Goal: Feedback & Contribution: Leave review/rating

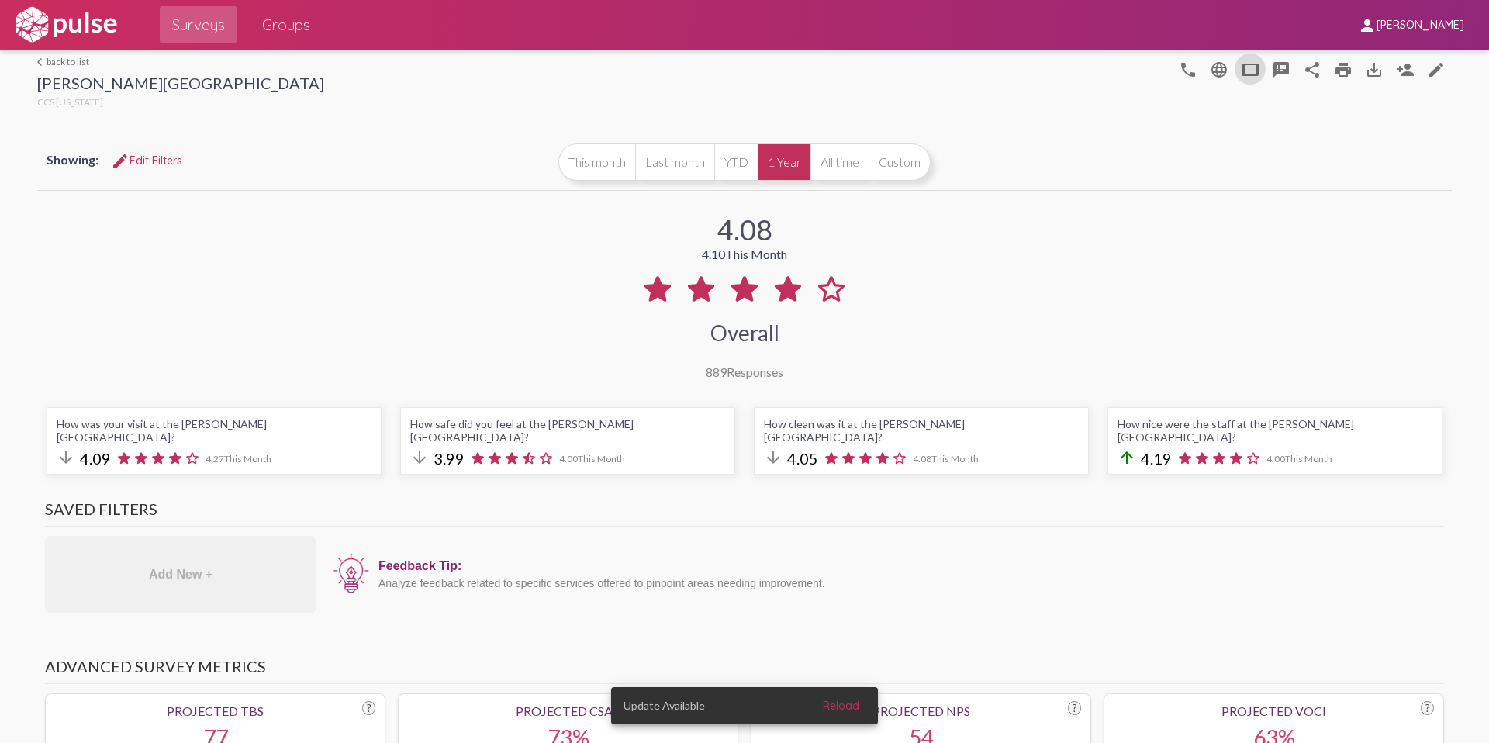
click at [159, 148] on button "edit Edit Filters" at bounding box center [146, 161] width 96 height 28
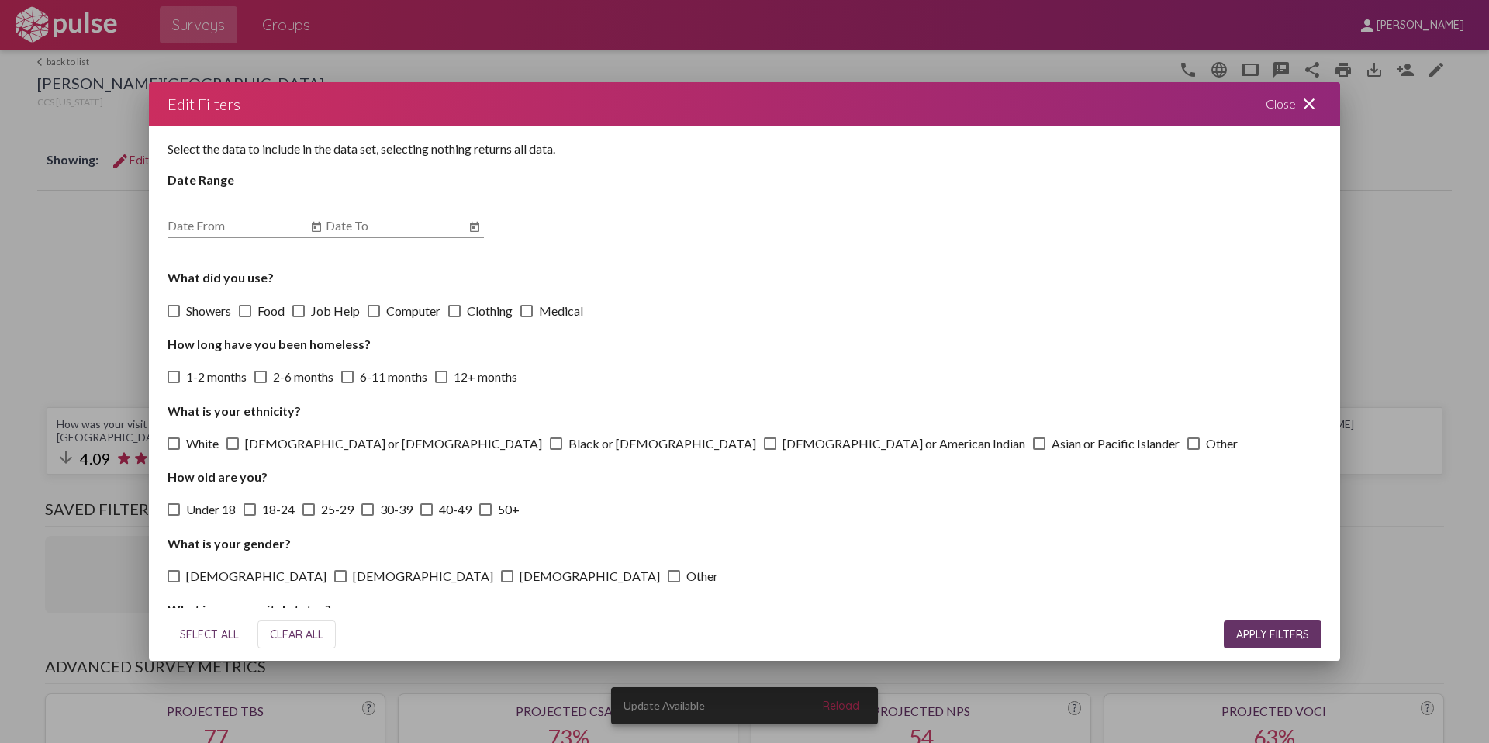
click at [1313, 111] on mat-icon "close" at bounding box center [1309, 104] width 19 height 19
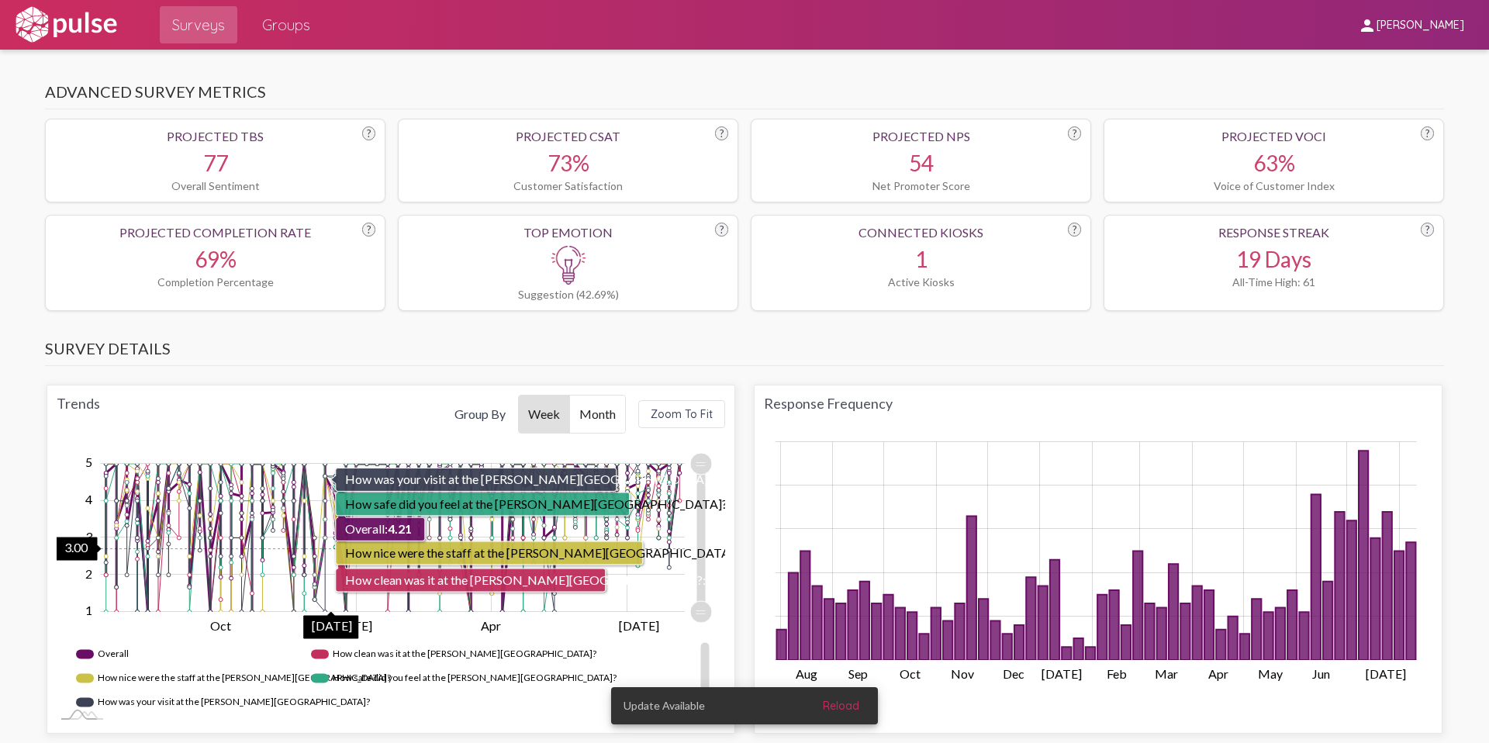
scroll to position [577, 0]
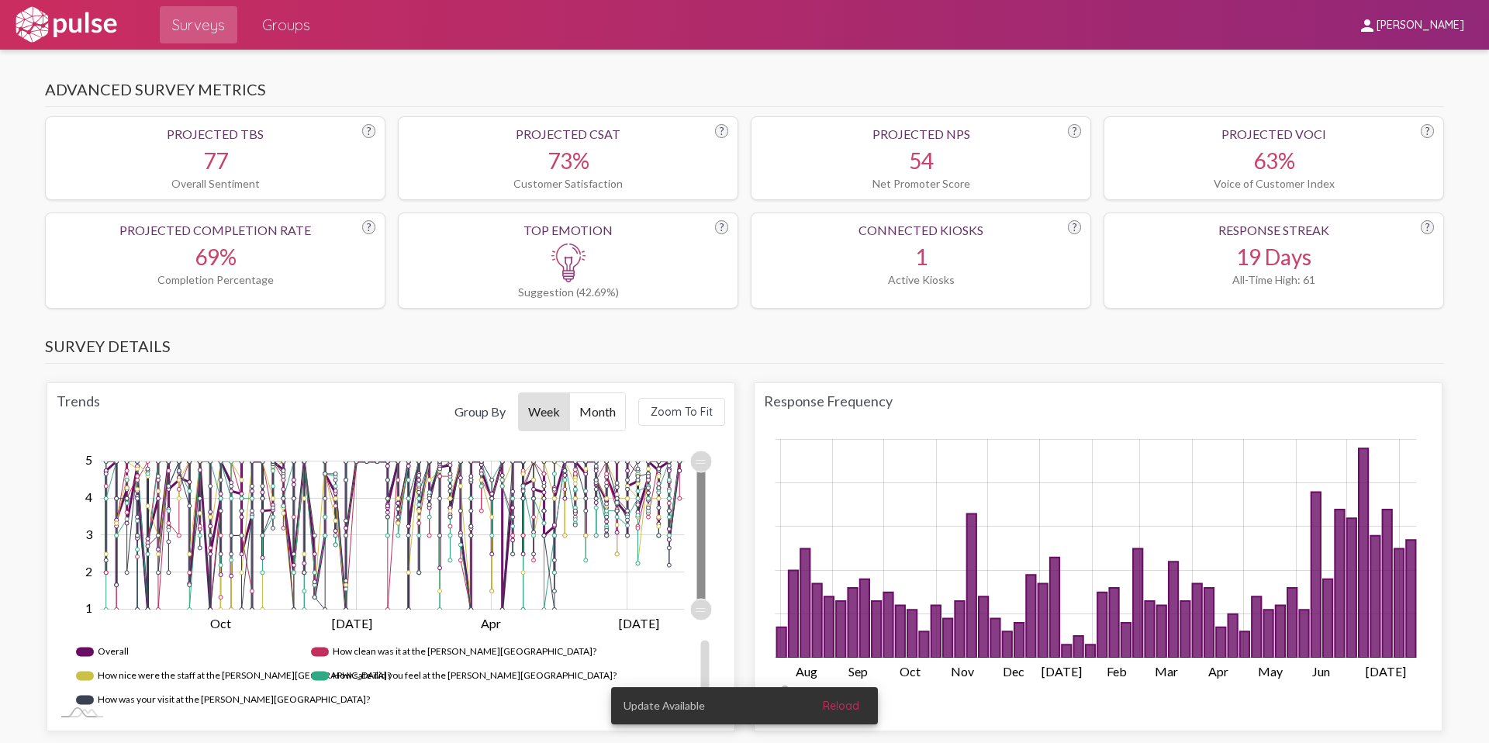
click at [699, 517] on icon "Chart" at bounding box center [700, 535] width 9 height 148
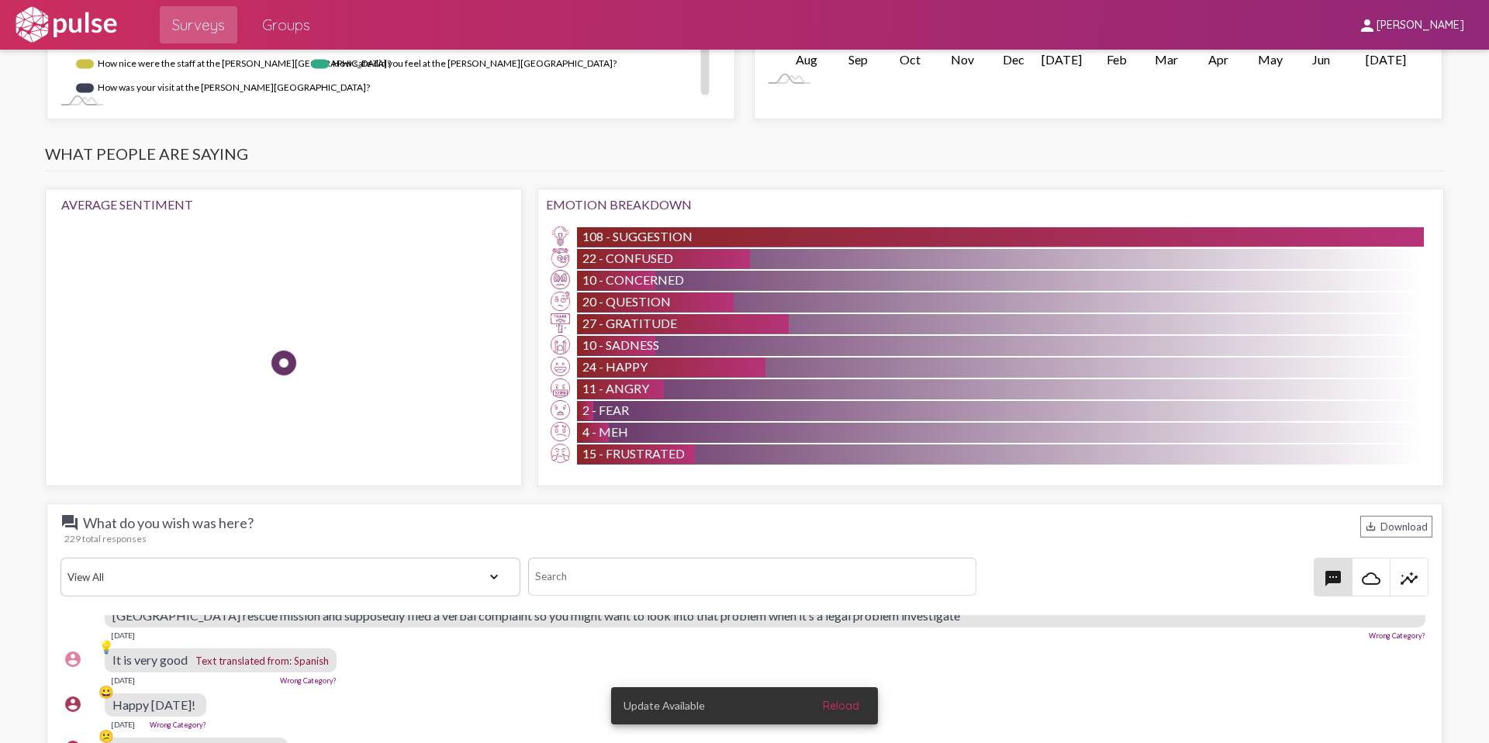
scroll to position [1195, 0]
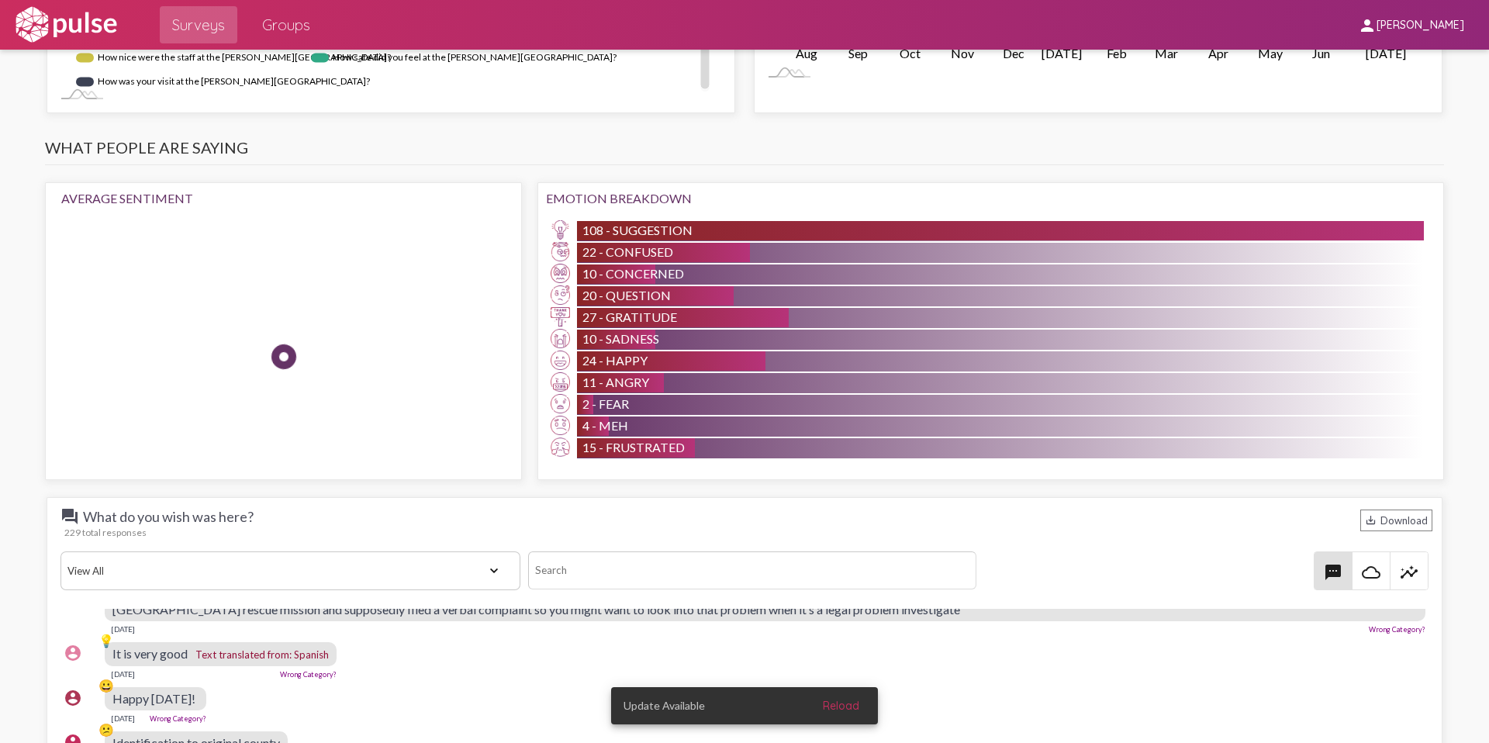
click at [437, 559] on select "View All Positive Neutral Negative Happy Meh Suggestions Angry Disgust Sadness …" at bounding box center [290, 570] width 460 height 39
click at [60, 551] on select "View All Positive Neutral Negative Happy Meh Suggestions Angry Disgust Sadness …" at bounding box center [290, 570] width 460 height 39
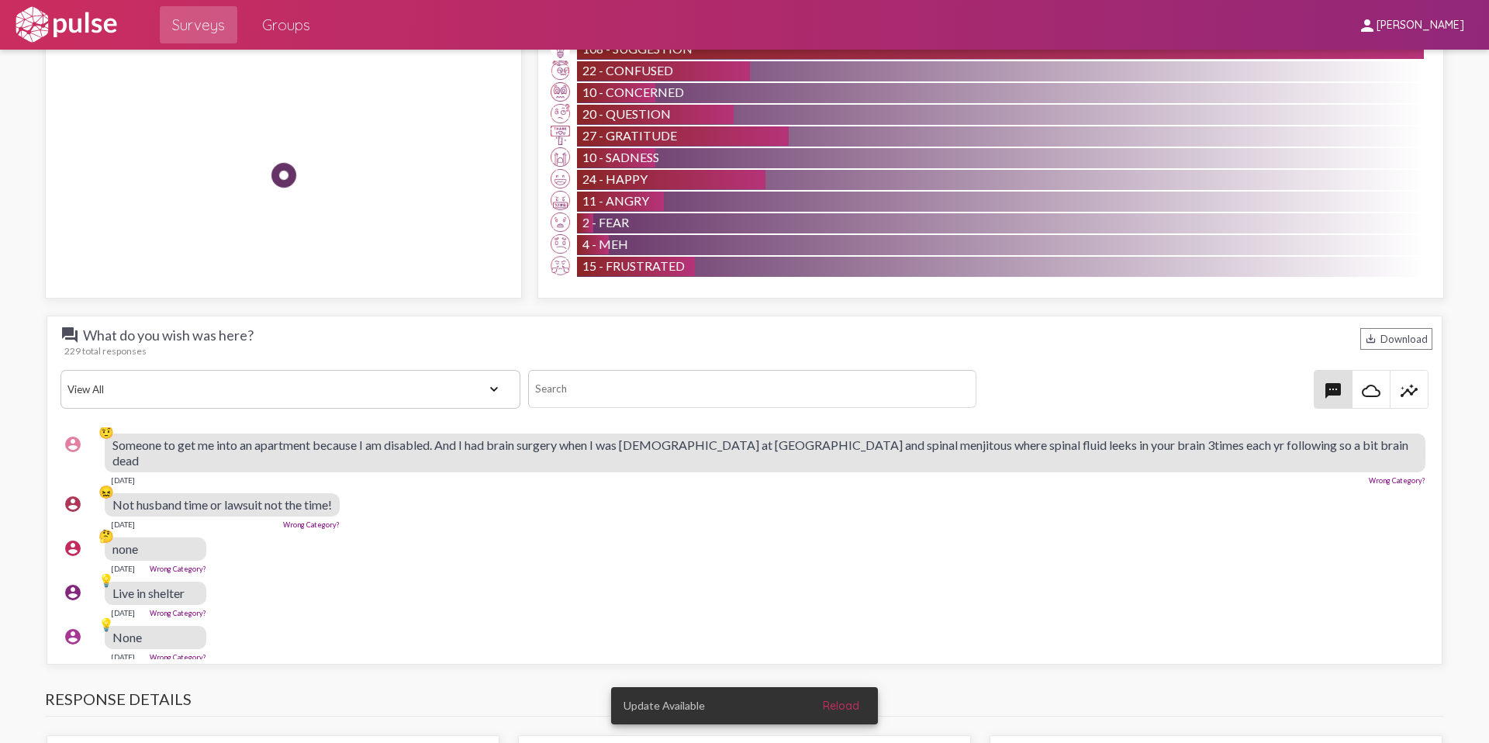
scroll to position [1773, 4]
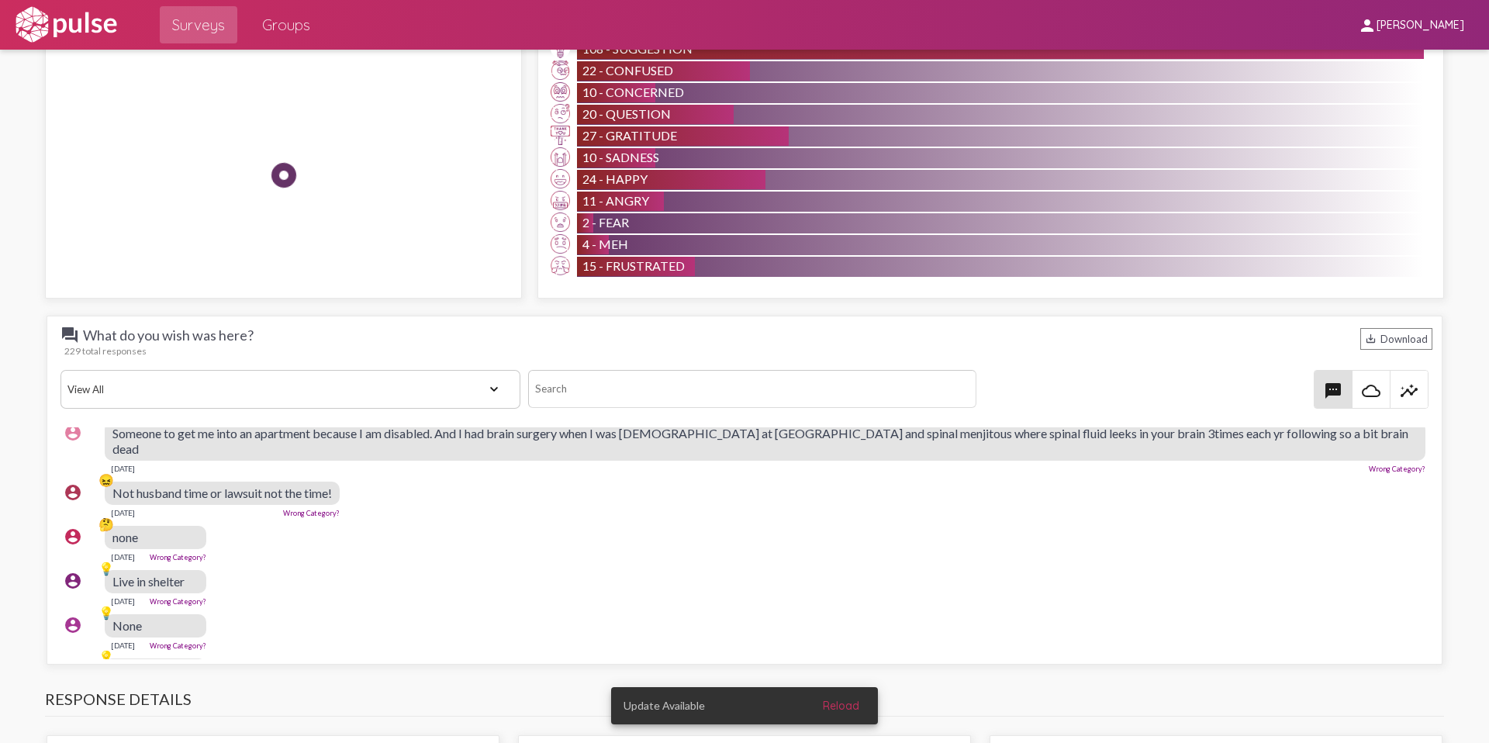
click at [454, 381] on select "View All Positive Neutral Negative Happy Meh Suggestions Angry Disgust Sadness …" at bounding box center [290, 389] width 460 height 39
select select "Suggestion"
click at [60, 370] on select "View All Positive Neutral Negative Happy Meh Suggestions Angry Disgust Sadness …" at bounding box center [290, 389] width 460 height 39
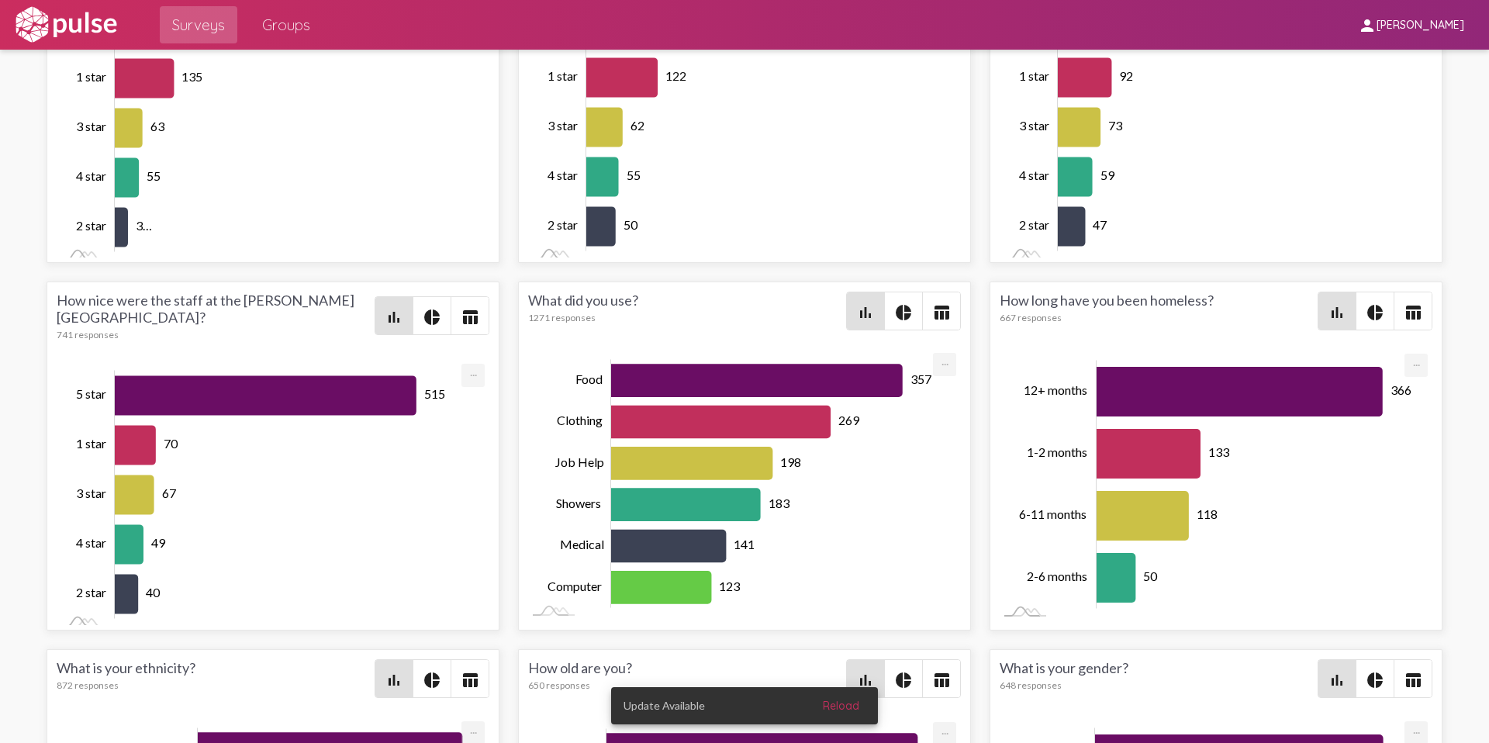
scroll to position [2199, 0]
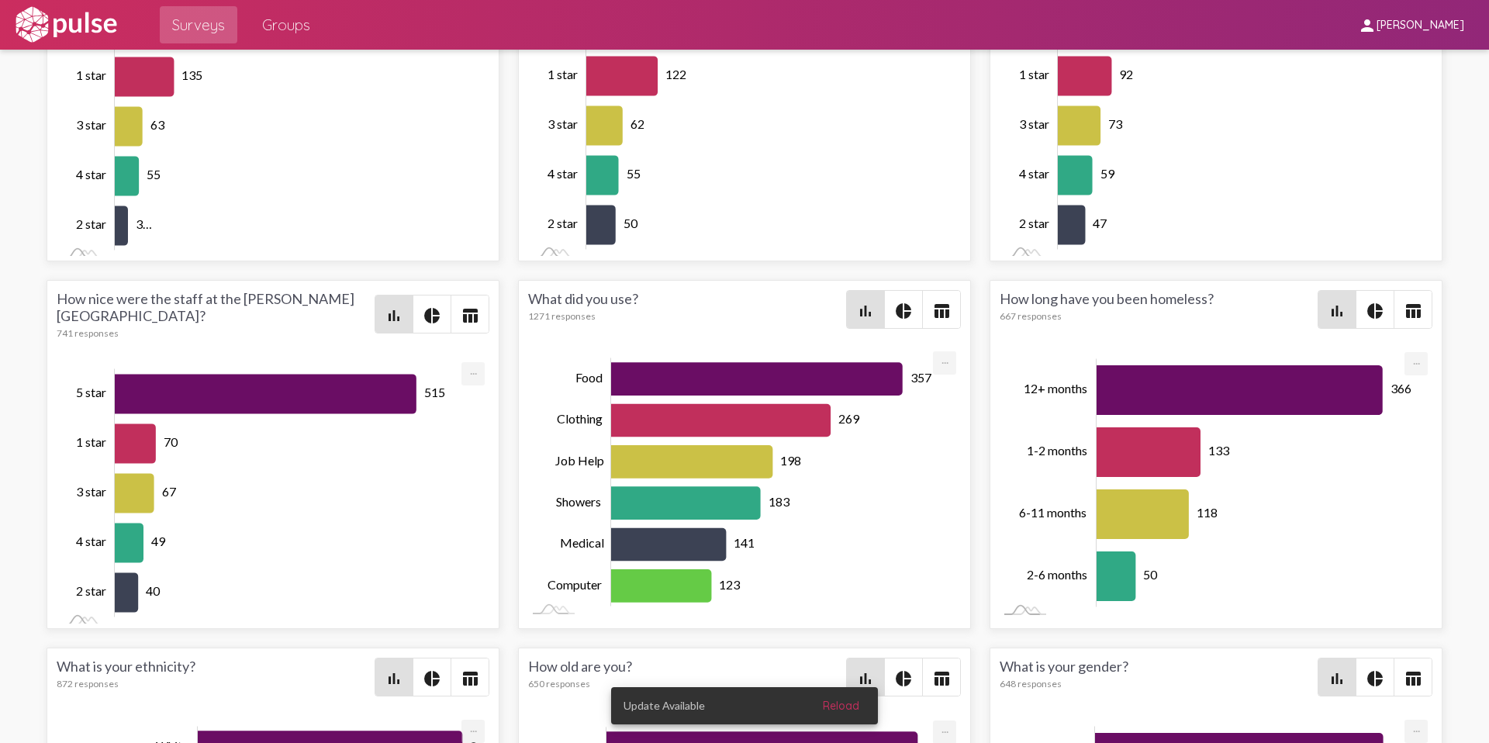
click at [908, 302] on mat-icon "pie_chart" at bounding box center [903, 311] width 19 height 19
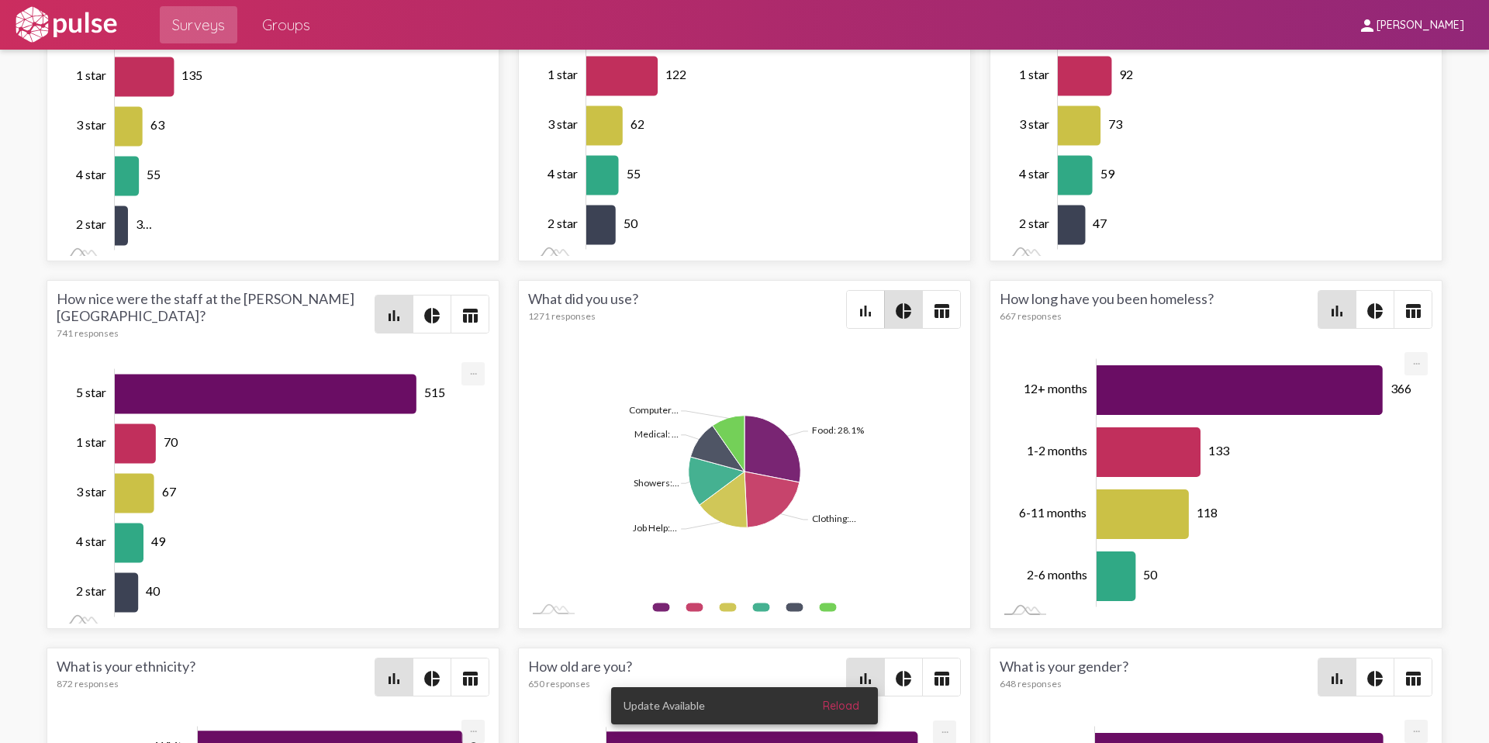
click at [876, 293] on span "bar_chart" at bounding box center [865, 309] width 37 height 37
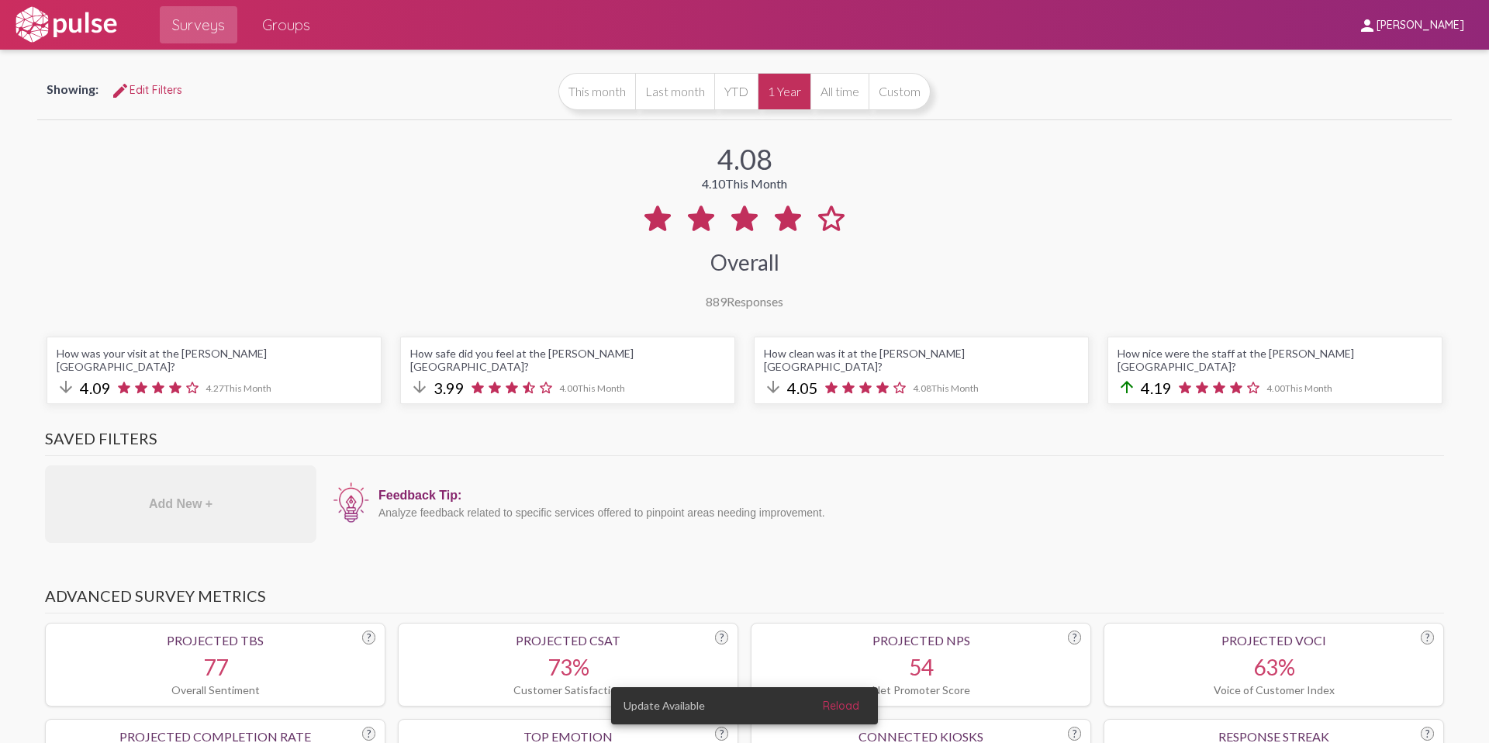
scroll to position [0, 0]
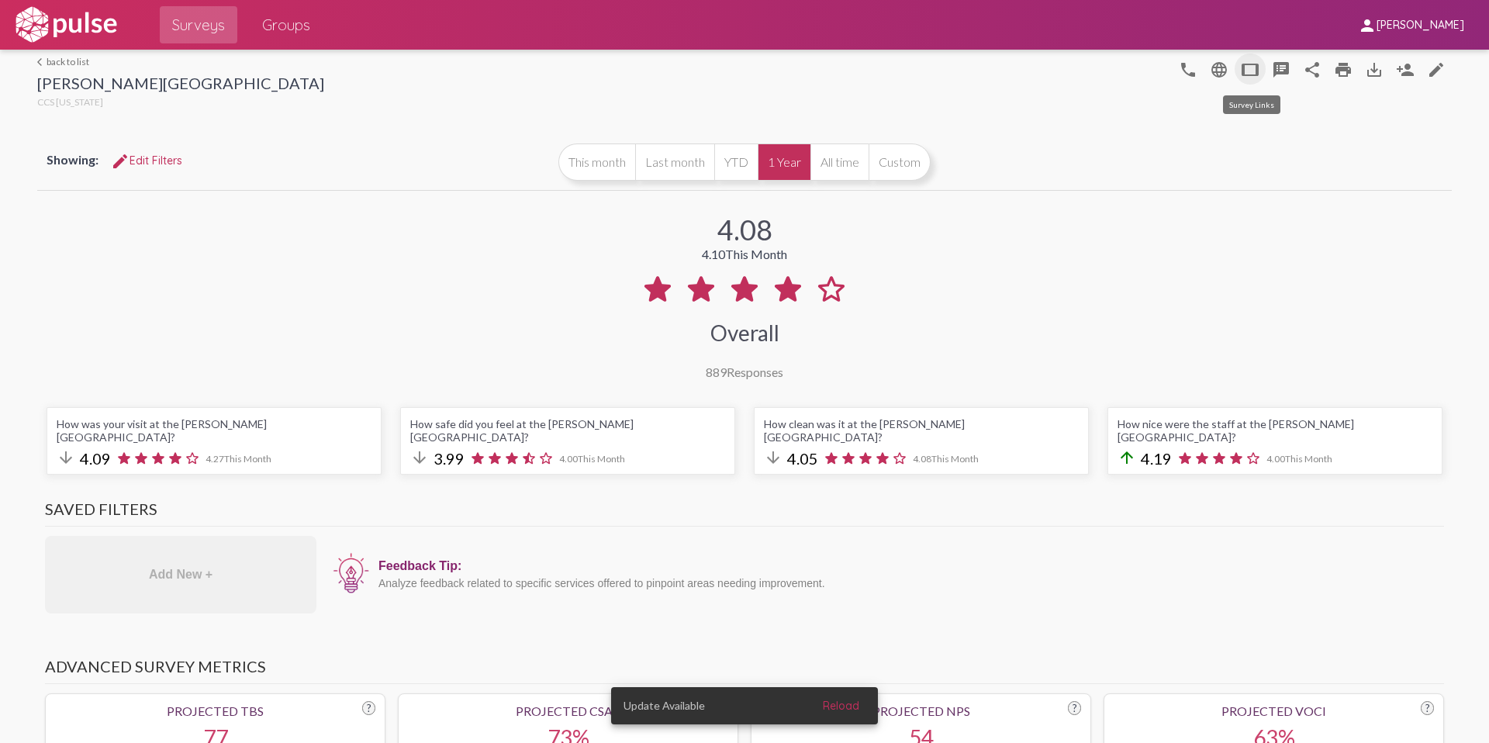
click at [1245, 71] on mat-icon "tablet" at bounding box center [1250, 69] width 19 height 19
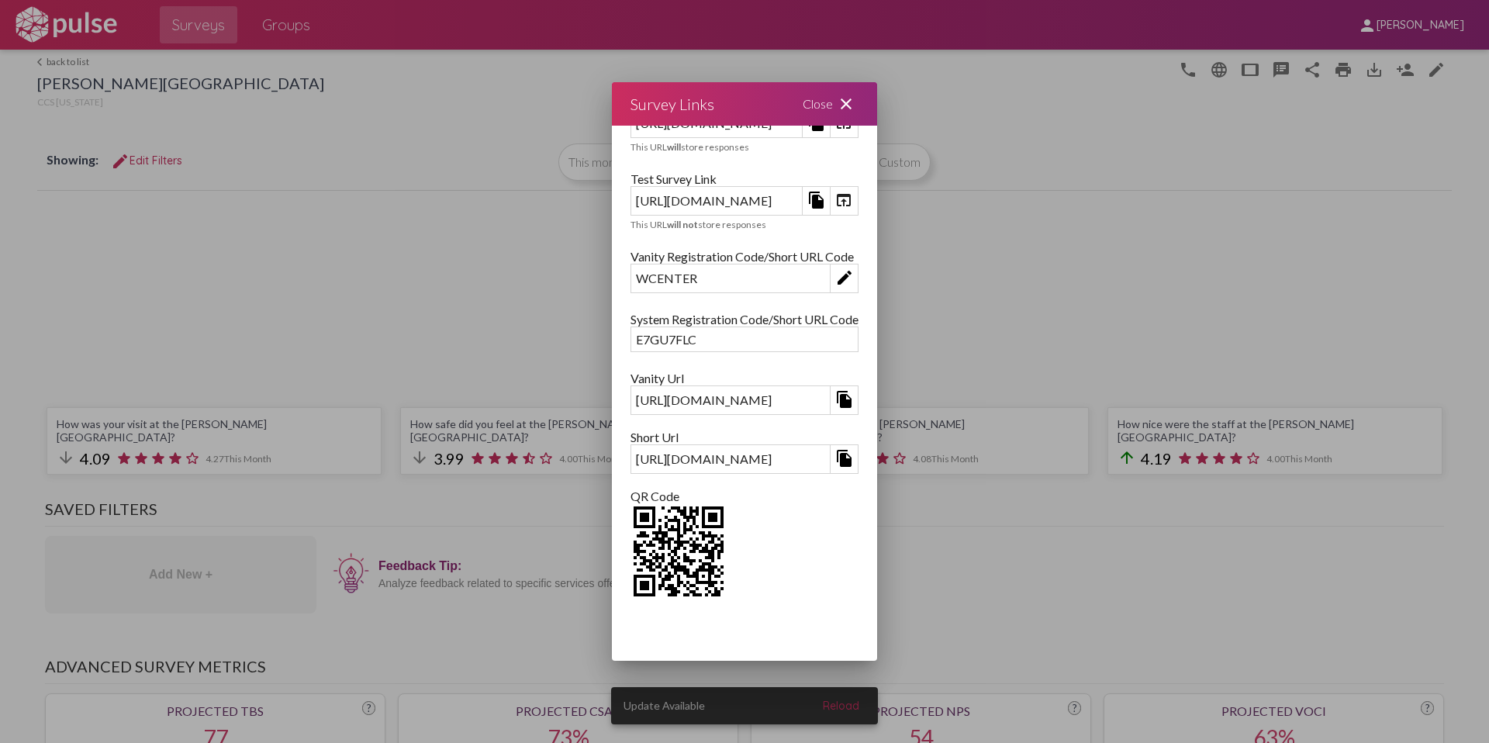
scroll to position [59, 0]
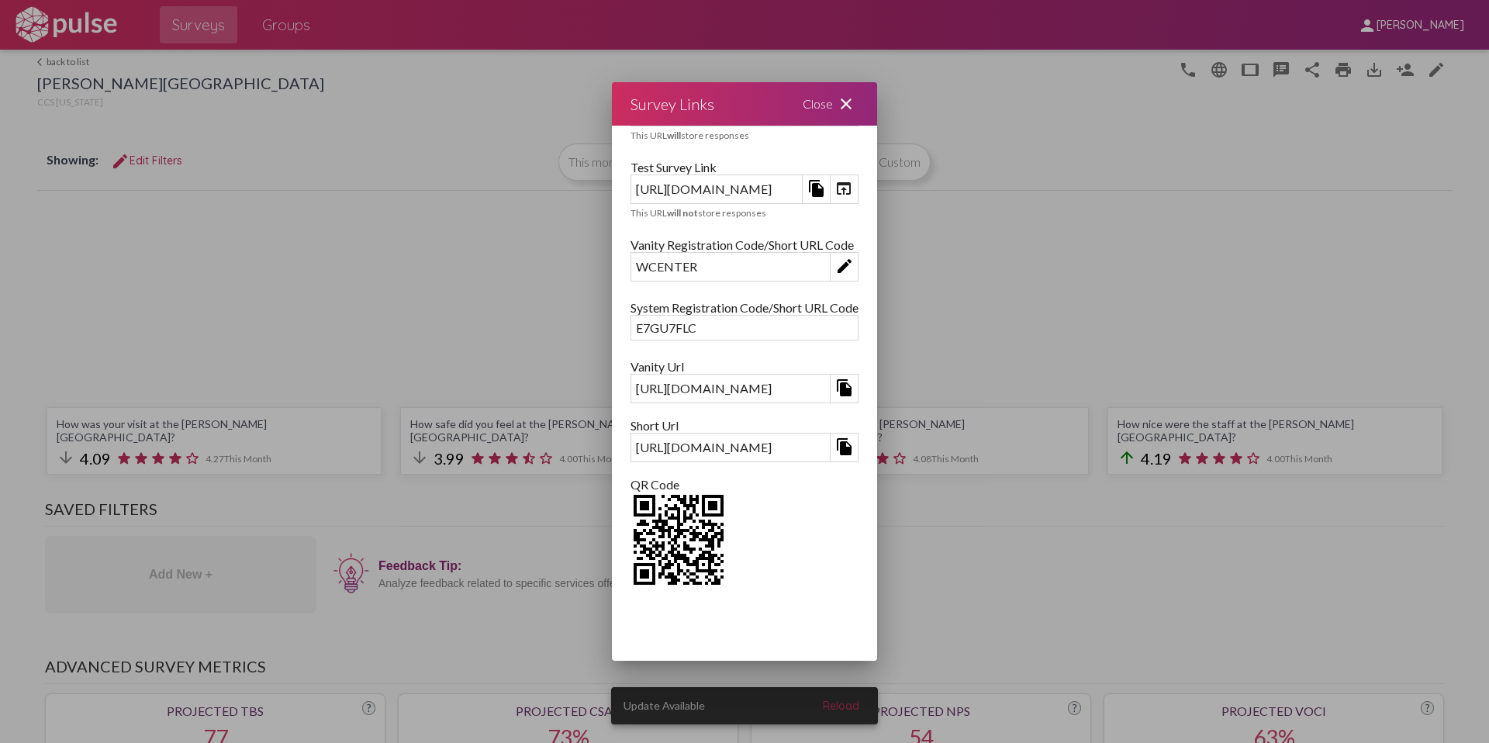
click at [877, 115] on div "Close close" at bounding box center [830, 103] width 93 height 43
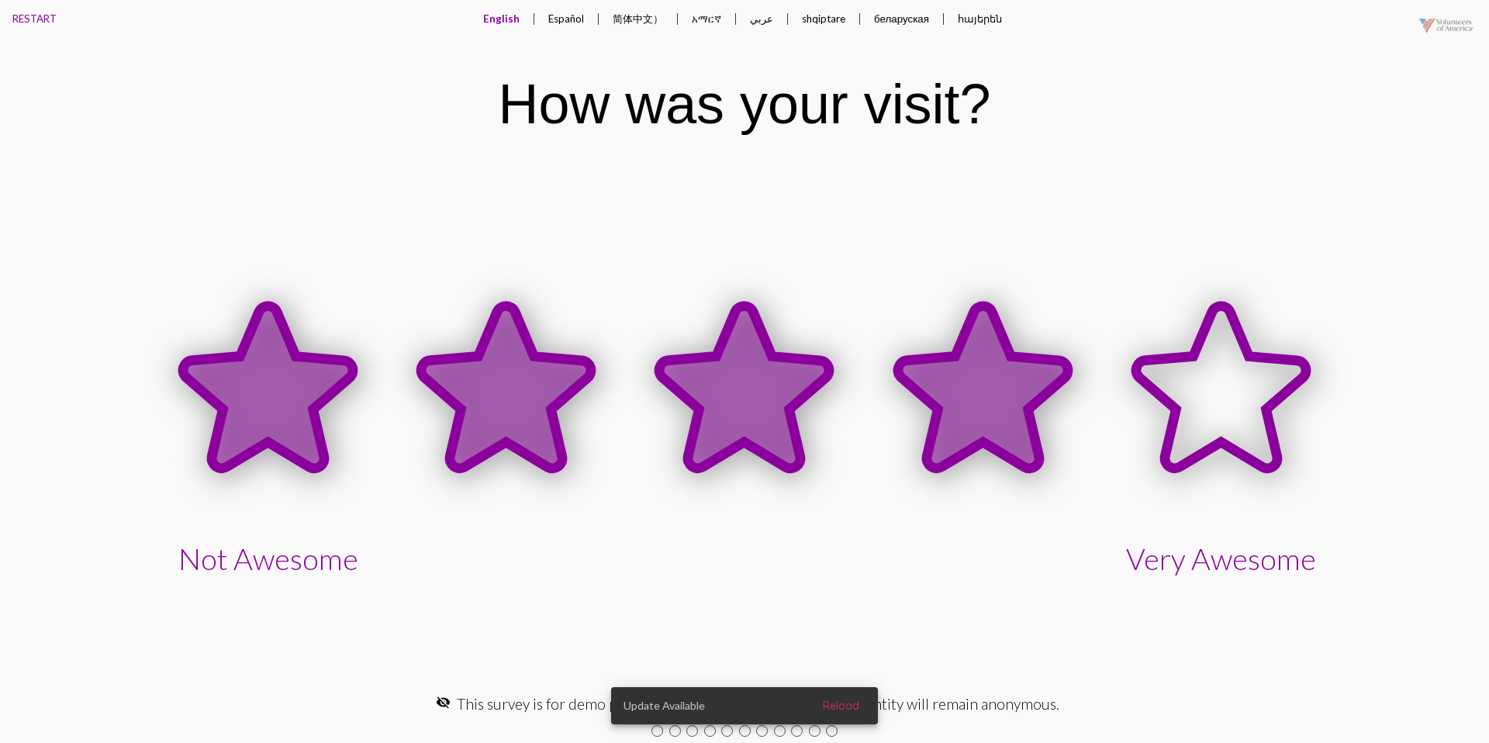
click at [941, 370] on icon at bounding box center [983, 387] width 170 height 162
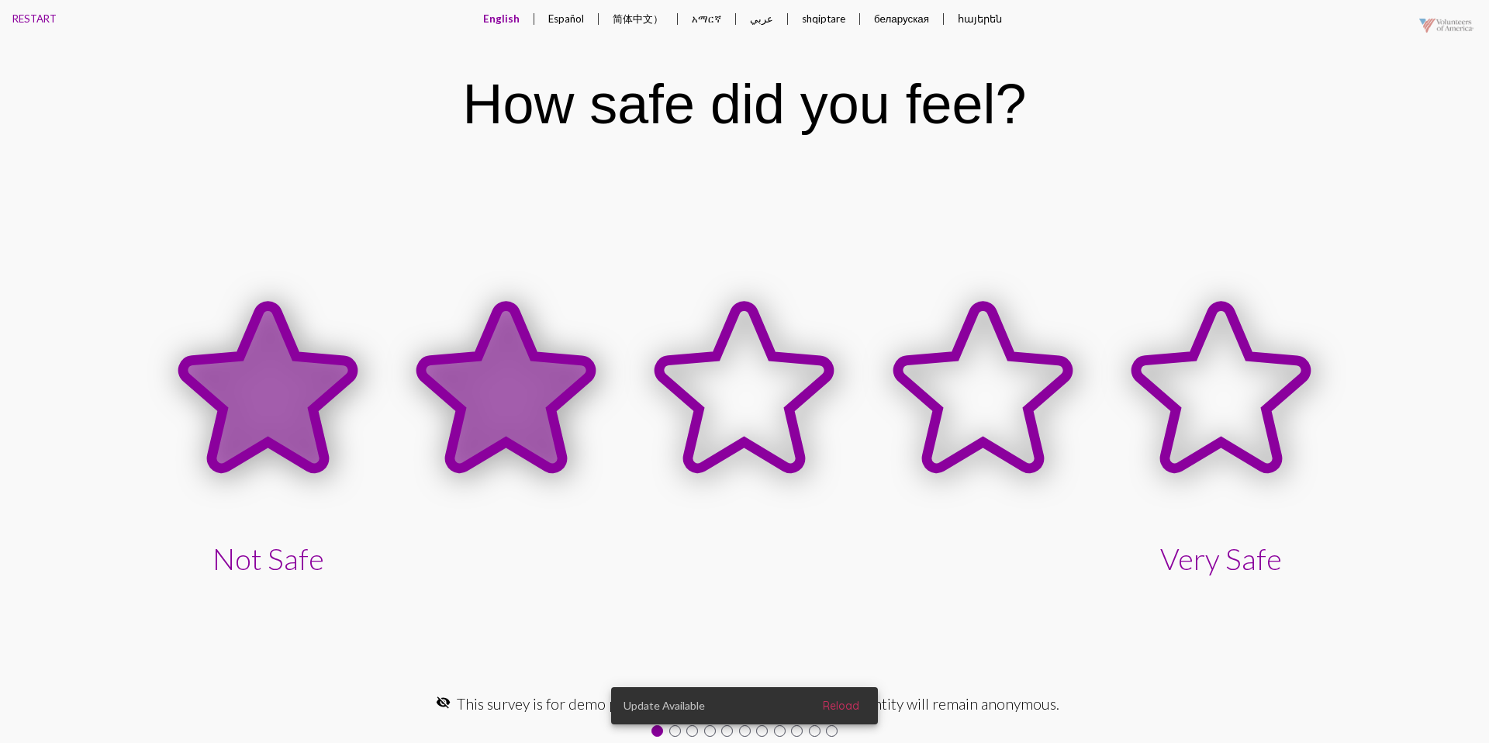
click at [523, 392] on icon at bounding box center [506, 387] width 170 height 162
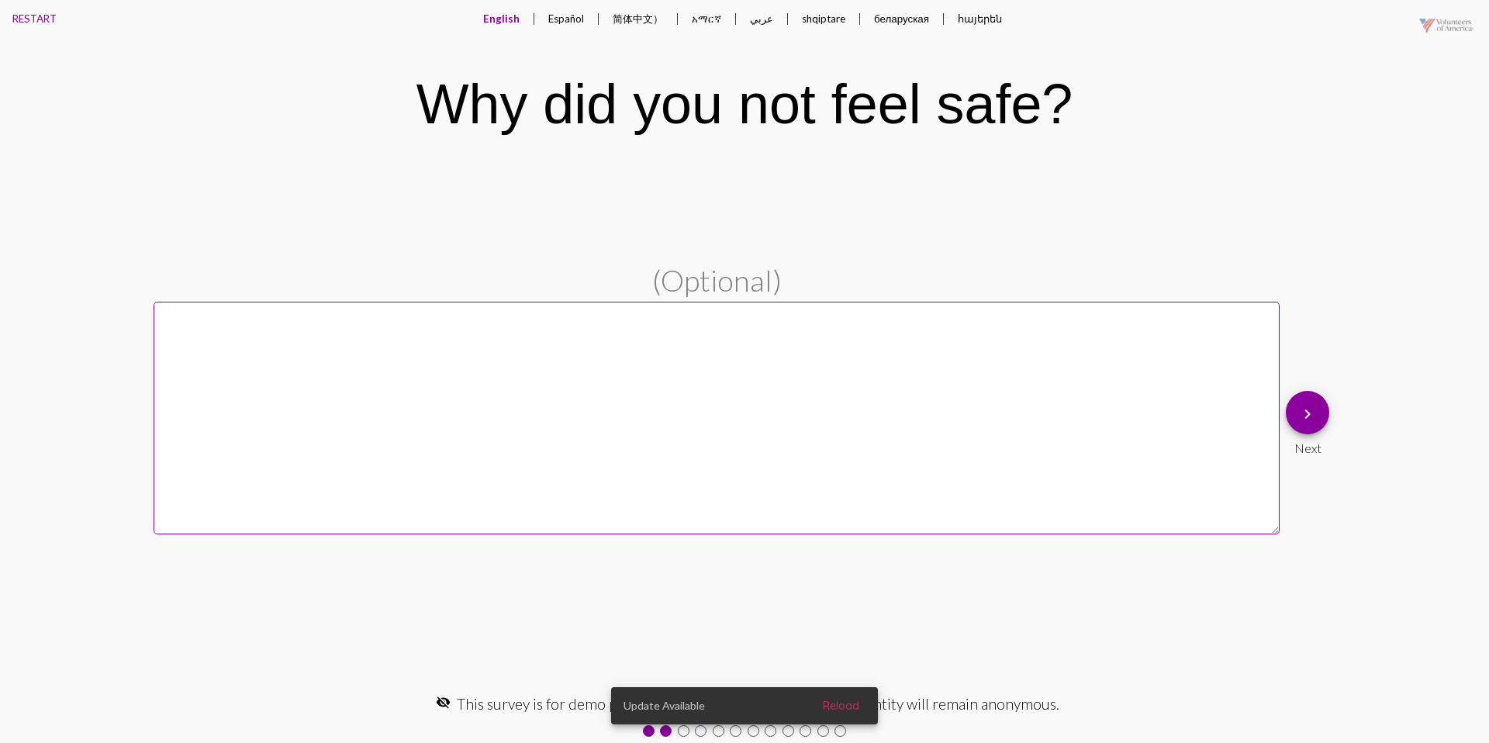
click at [1304, 410] on mat-icon "keyboard_arrow_right" at bounding box center [1307, 414] width 19 height 19
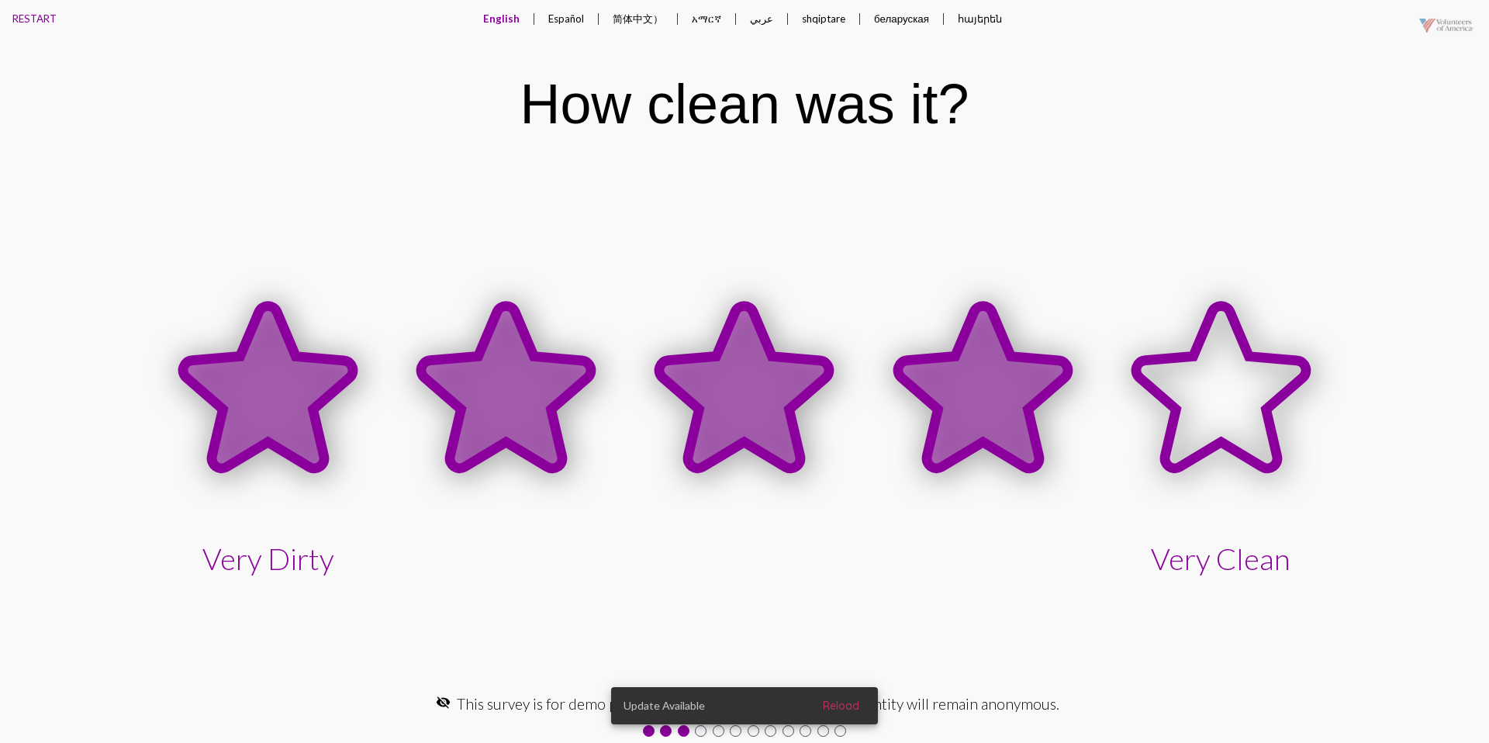
click at [997, 385] on icon at bounding box center [983, 387] width 170 height 162
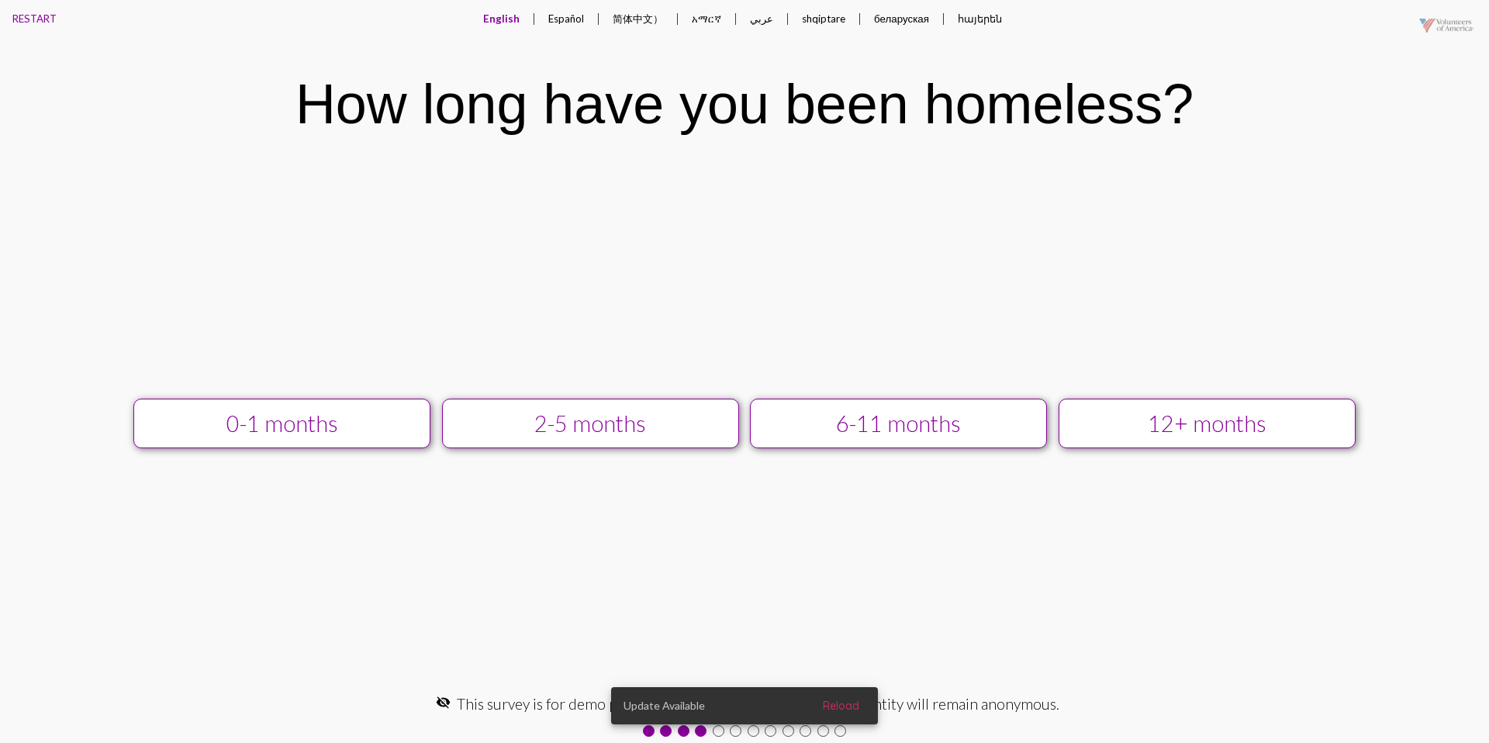
click at [930, 418] on div "6-11 months" at bounding box center [898, 423] width 266 height 26
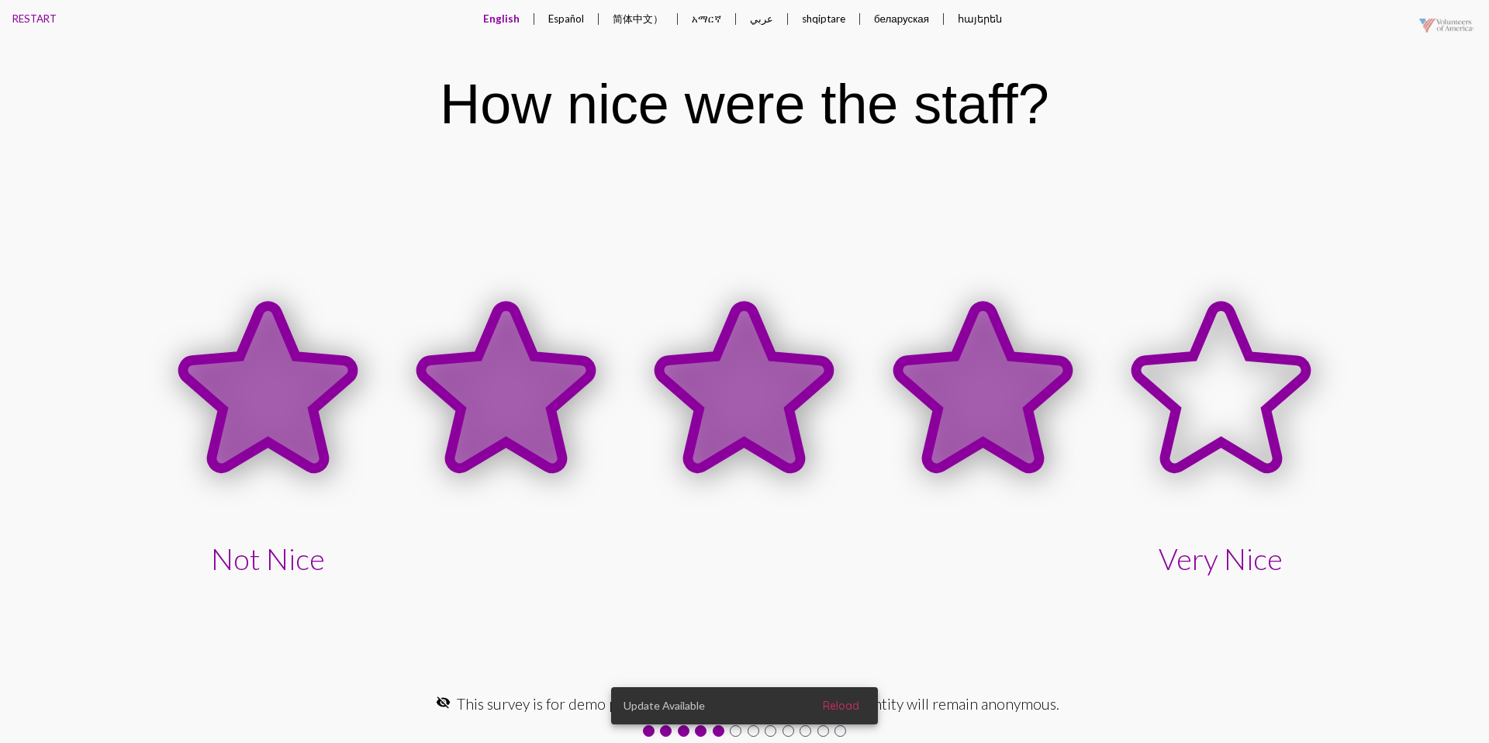
click at [949, 418] on icon at bounding box center [983, 387] width 170 height 162
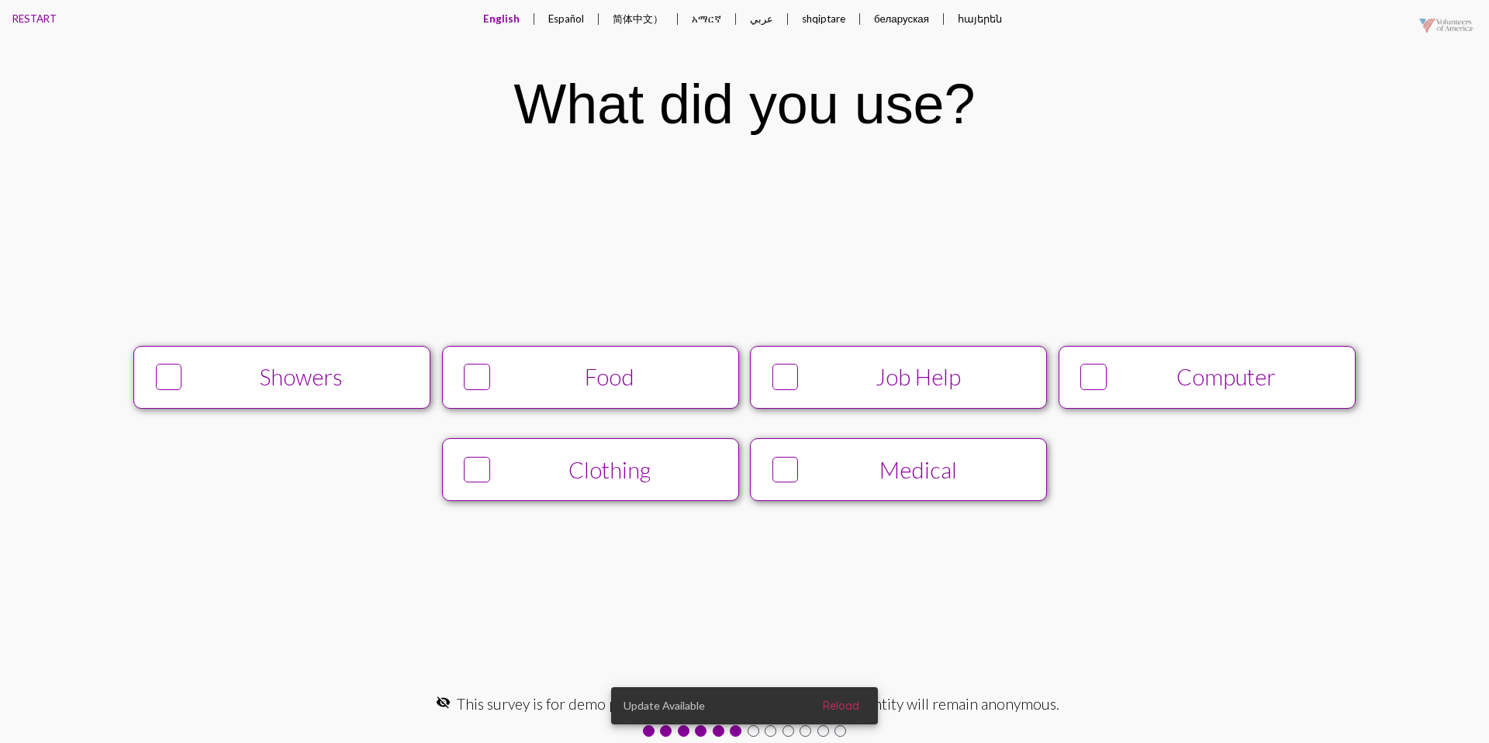
click at [401, 366] on div "Showers" at bounding box center [301, 377] width 227 height 26
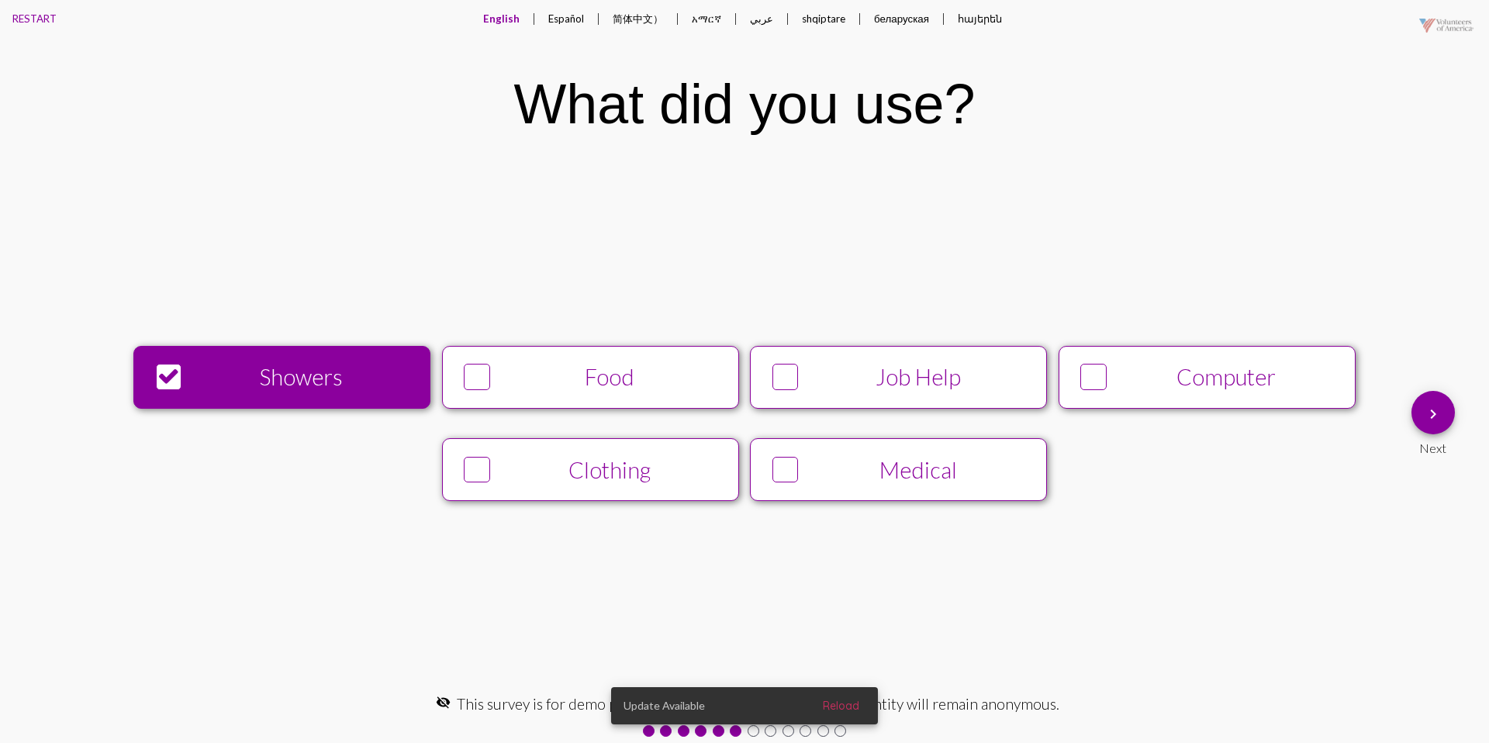
click at [489, 354] on button "Food" at bounding box center [590, 377] width 297 height 63
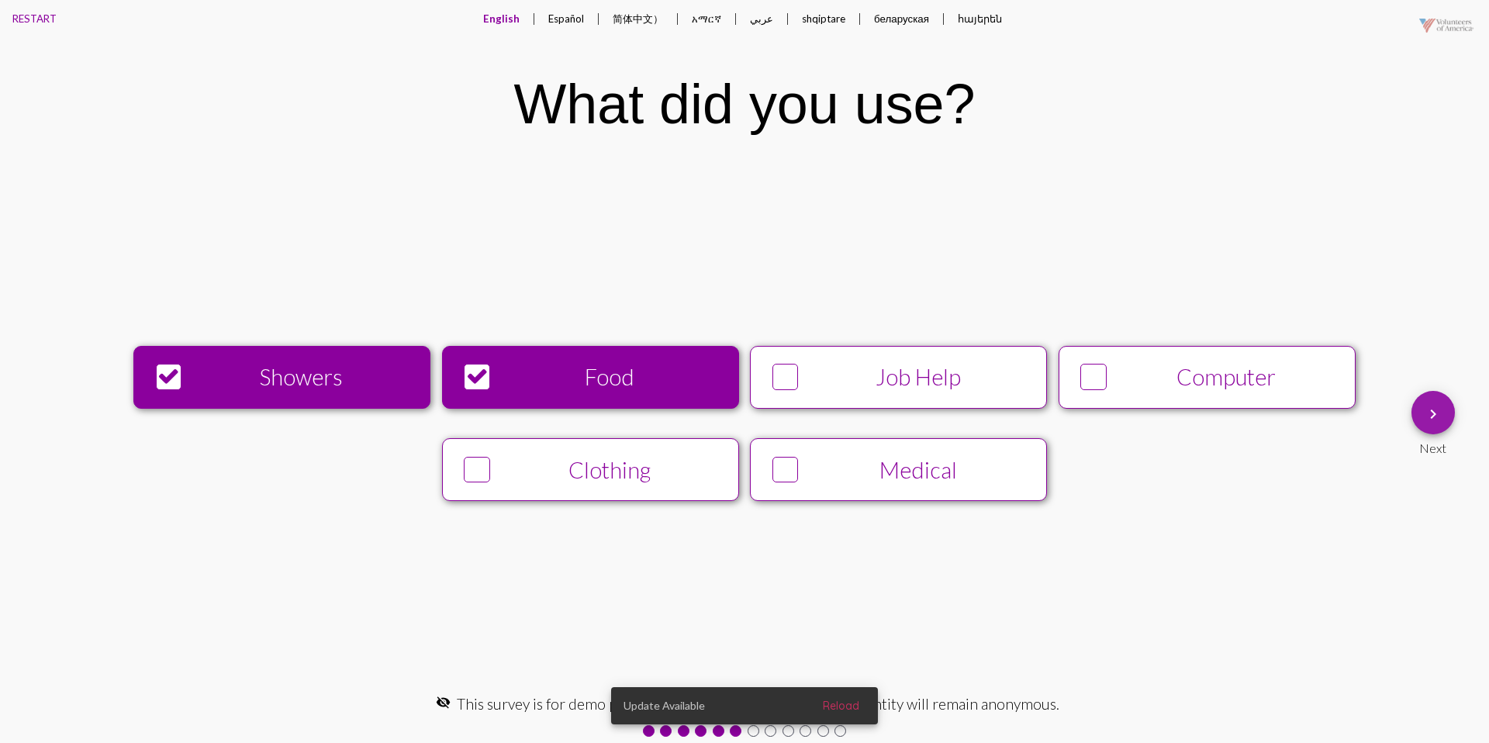
click at [1431, 407] on mat-icon "keyboard_arrow_right" at bounding box center [1433, 414] width 19 height 19
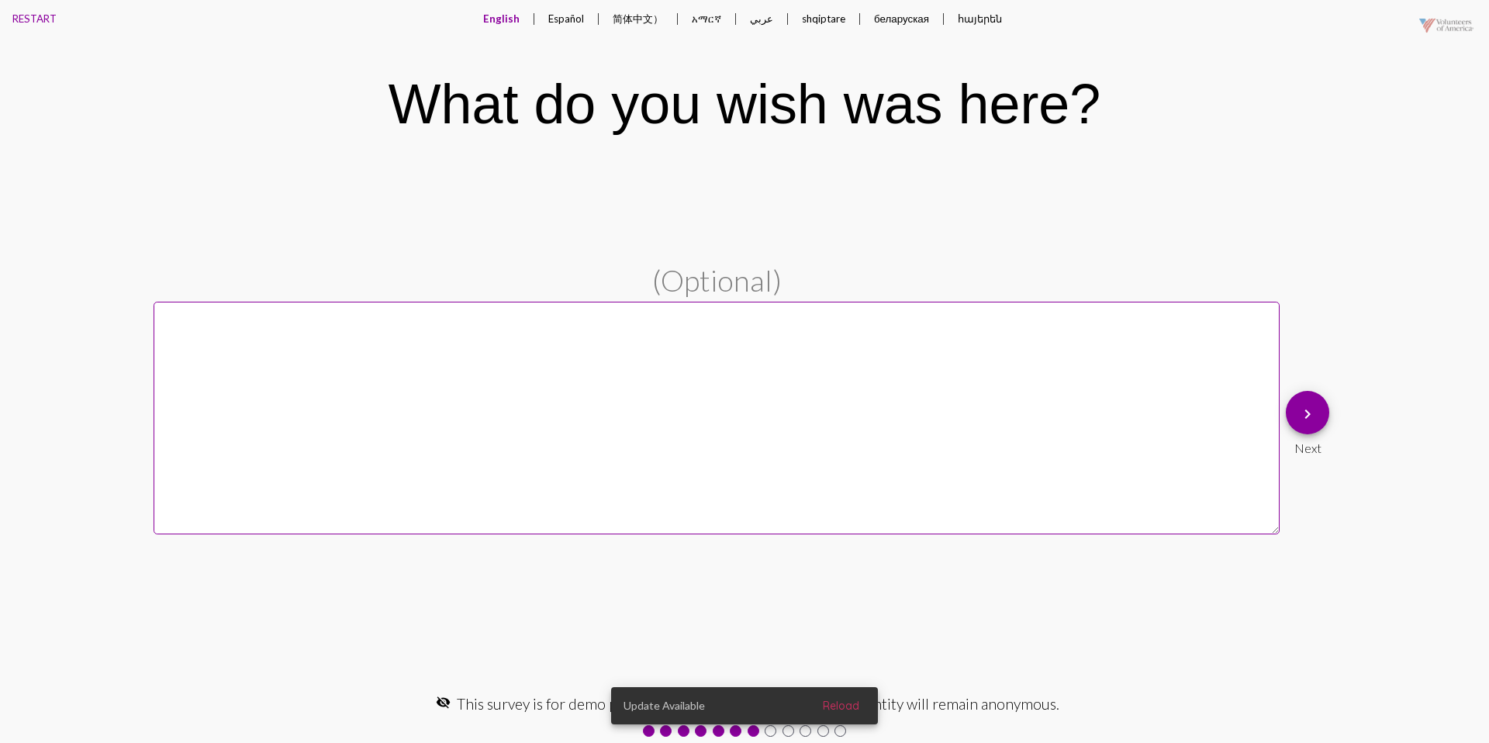
click at [566, 22] on button "Español" at bounding box center [566, 18] width 60 height 37
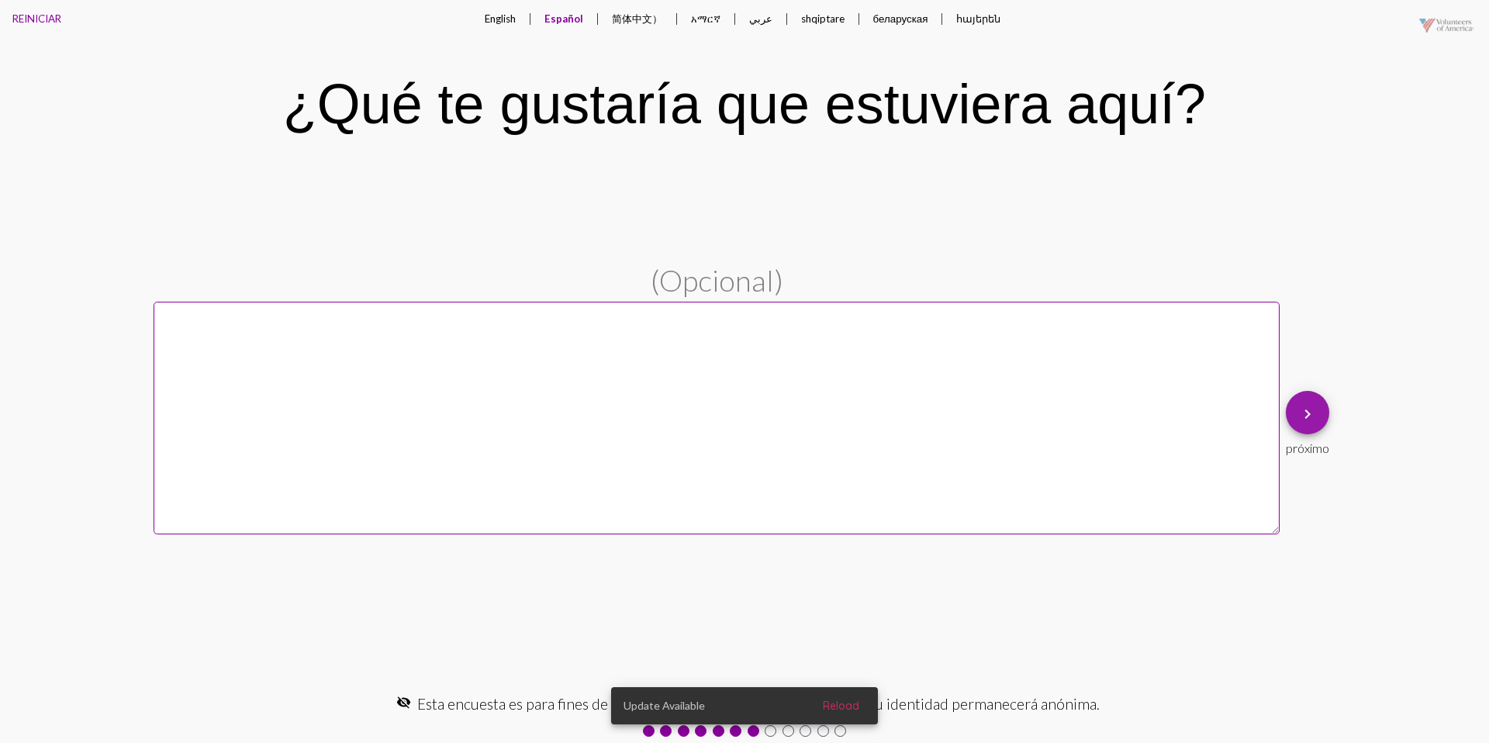
click at [1301, 403] on span "keyboard_arrow_right" at bounding box center [1307, 413] width 19 height 44
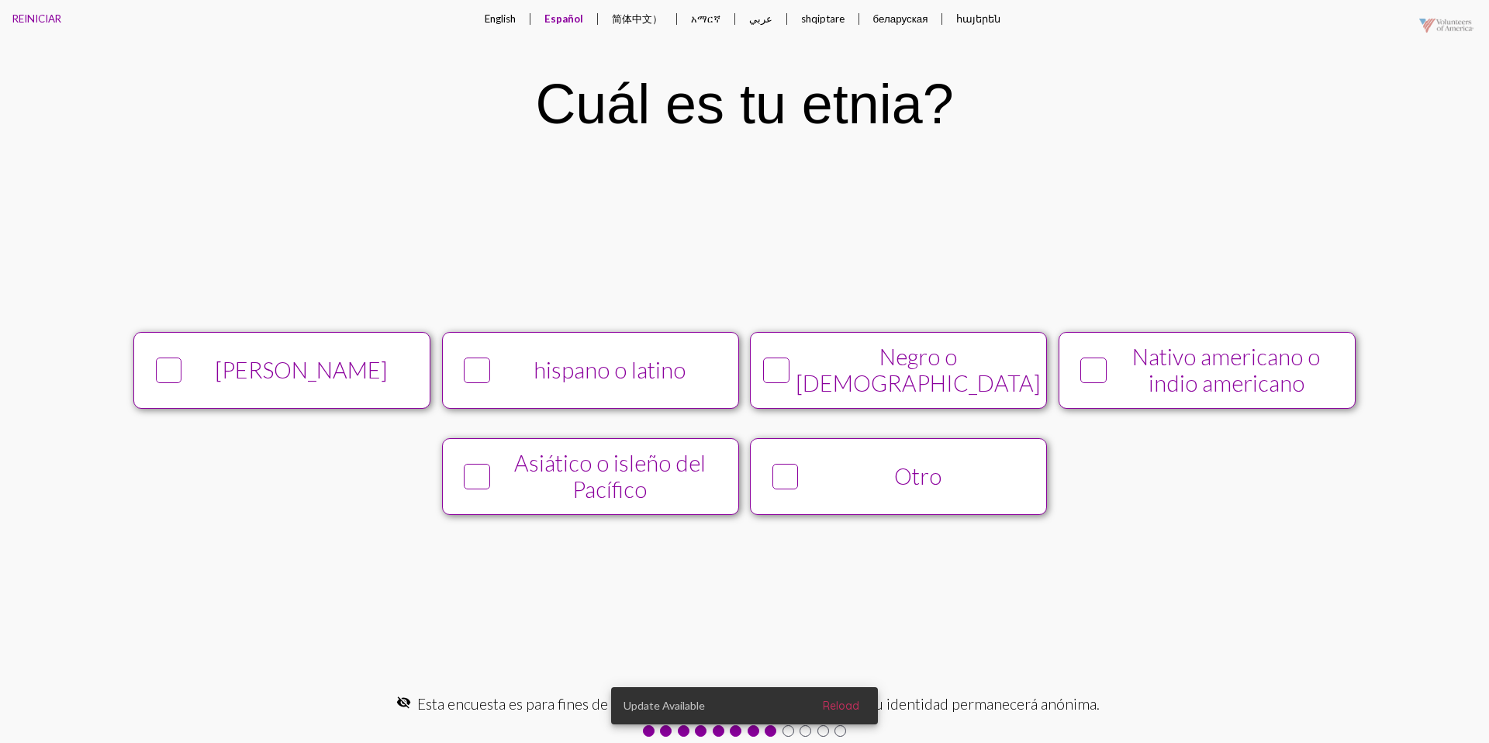
click at [492, 21] on button "English" at bounding box center [500, 18] width 56 height 37
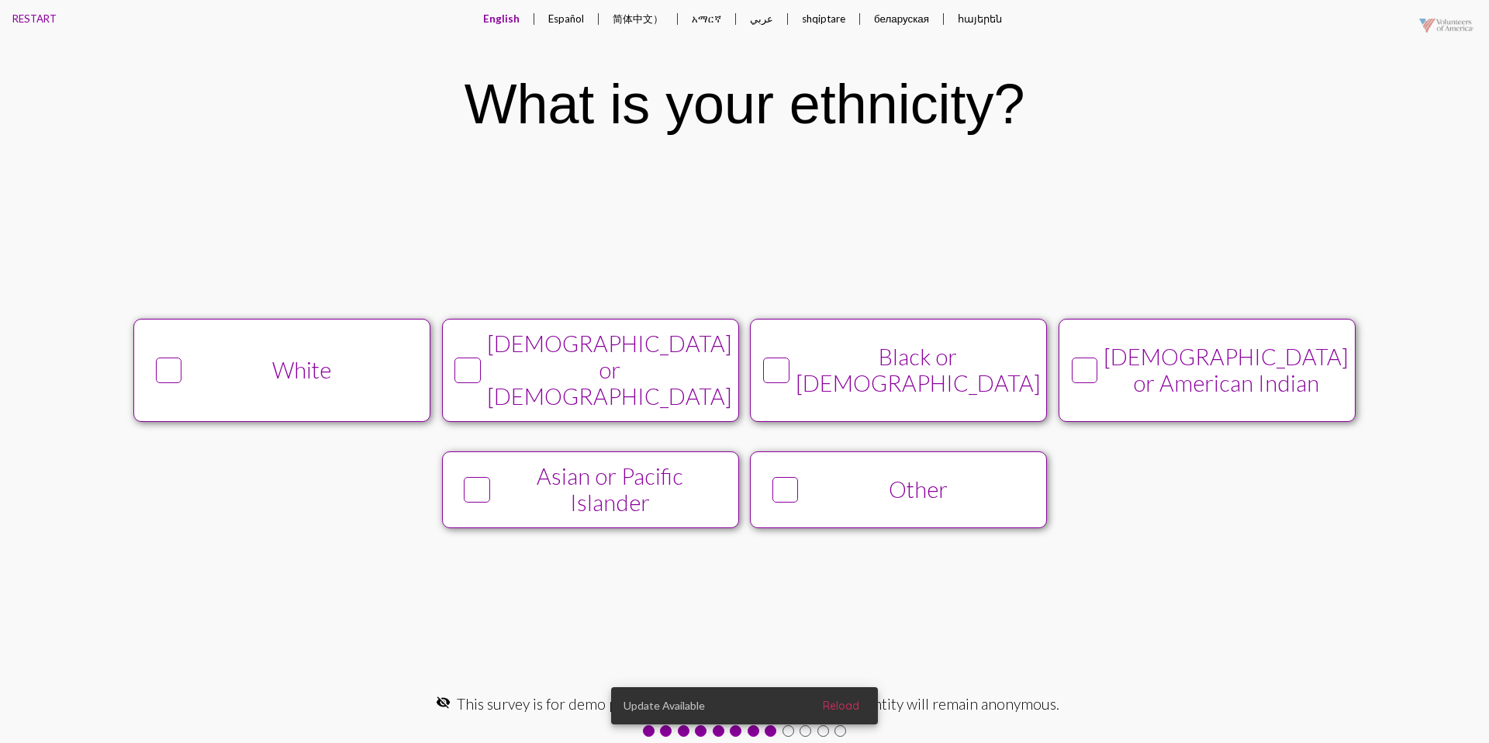
click at [373, 364] on div "White" at bounding box center [301, 370] width 227 height 26
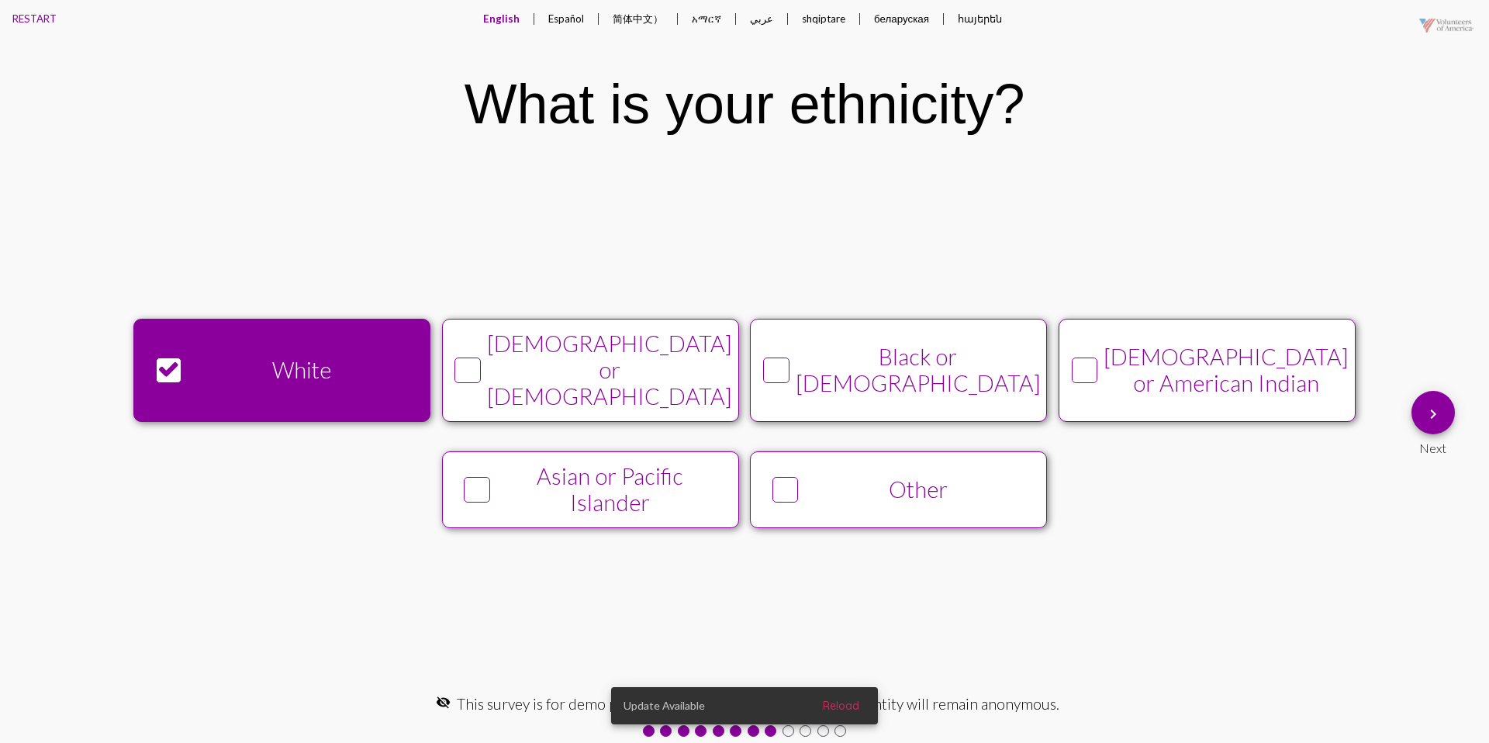
click at [1442, 420] on mat-icon "keyboard_arrow_right" at bounding box center [1433, 414] width 19 height 19
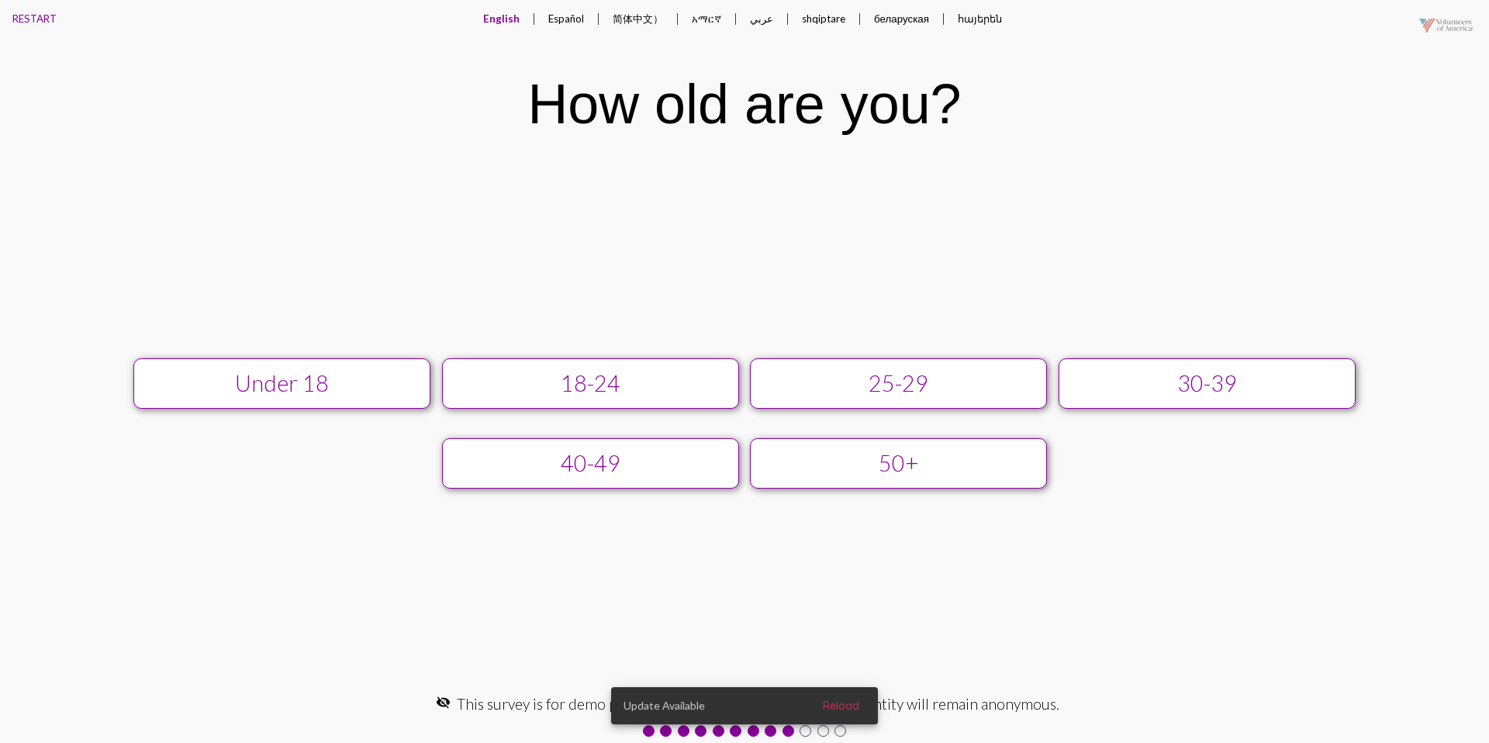
click at [876, 369] on button "25-29" at bounding box center [898, 383] width 297 height 50
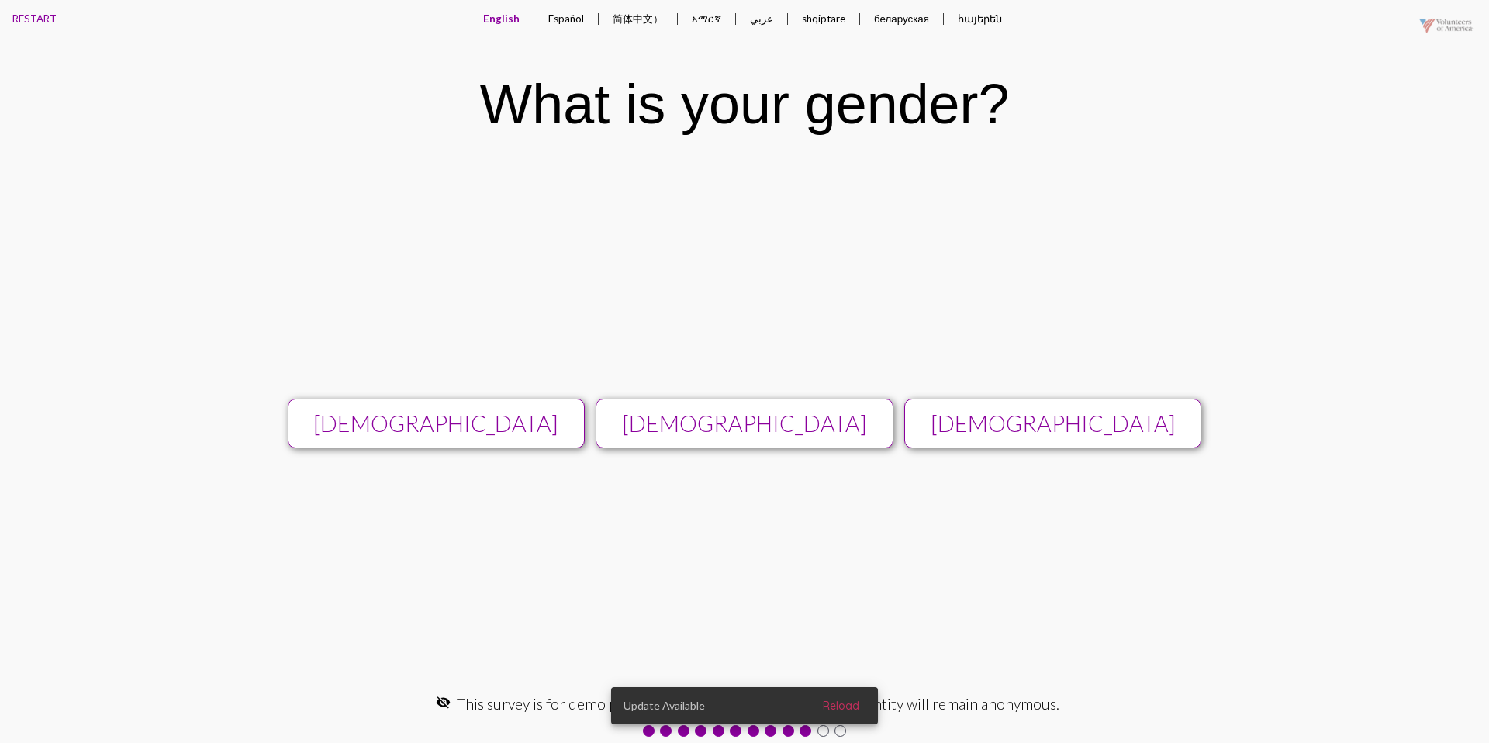
click at [798, 399] on button "[DEMOGRAPHIC_DATA]" at bounding box center [744, 424] width 297 height 50
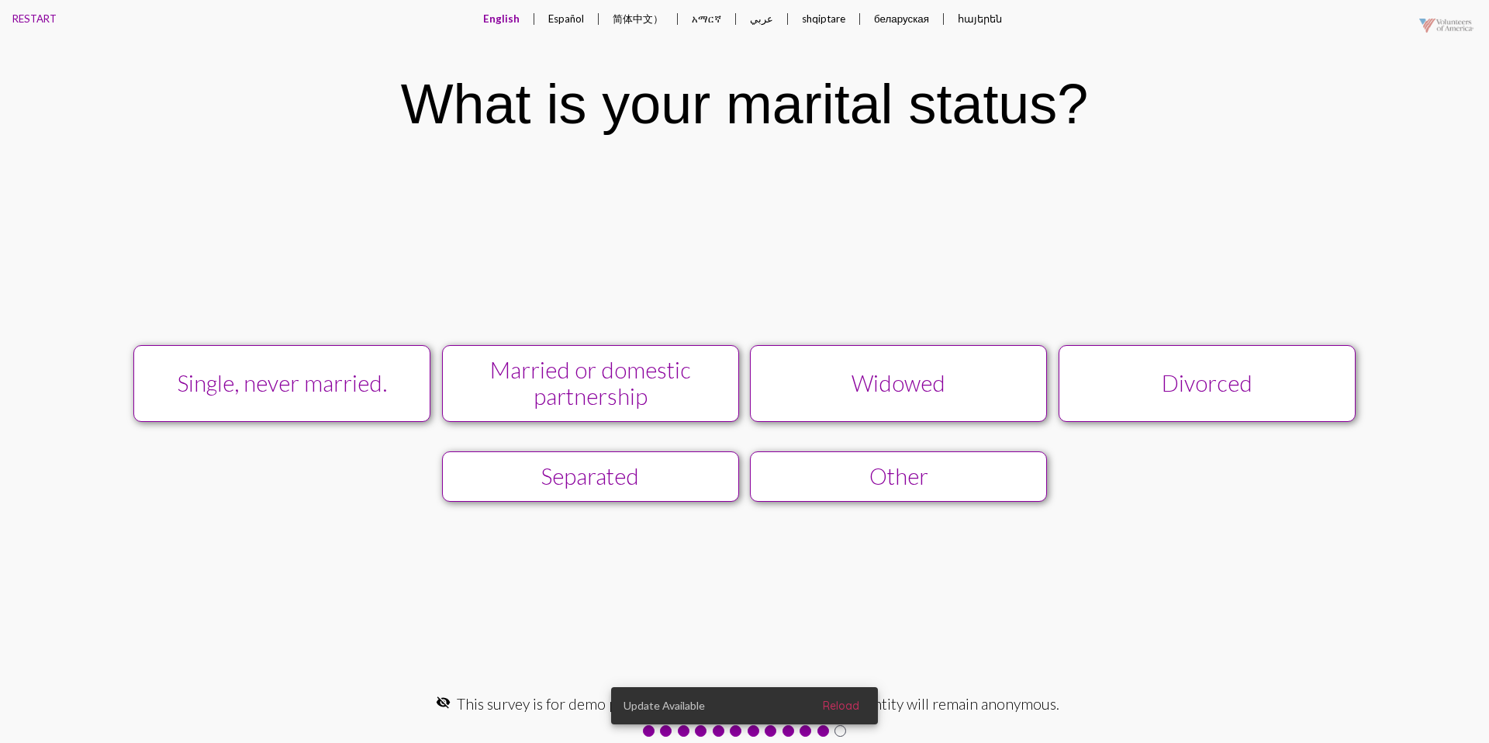
click at [375, 395] on div "Single, never married." at bounding box center [282, 383] width 266 height 26
